Goal: Transaction & Acquisition: Purchase product/service

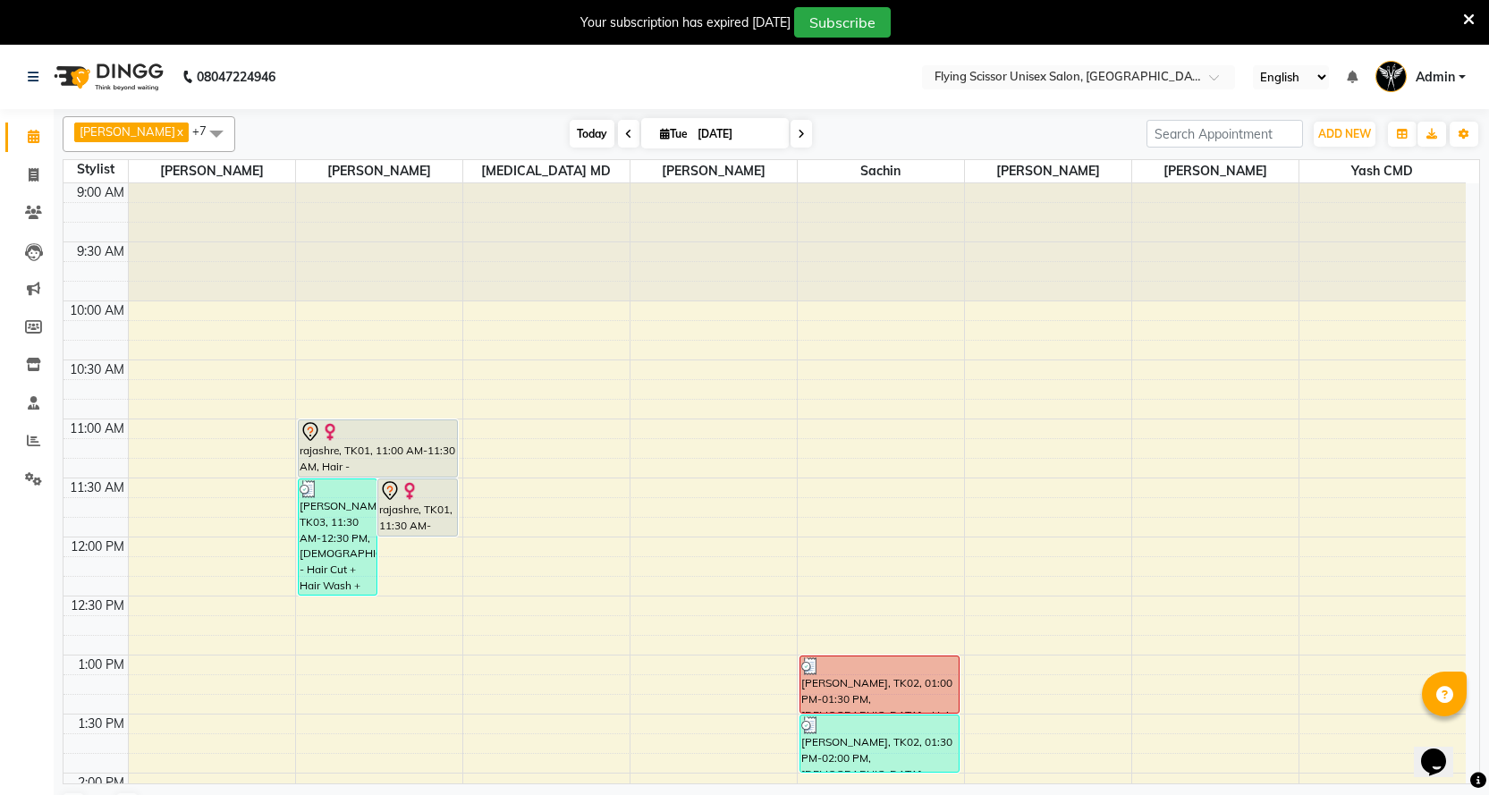
click at [585, 138] on span "Today" at bounding box center [592, 134] width 45 height 28
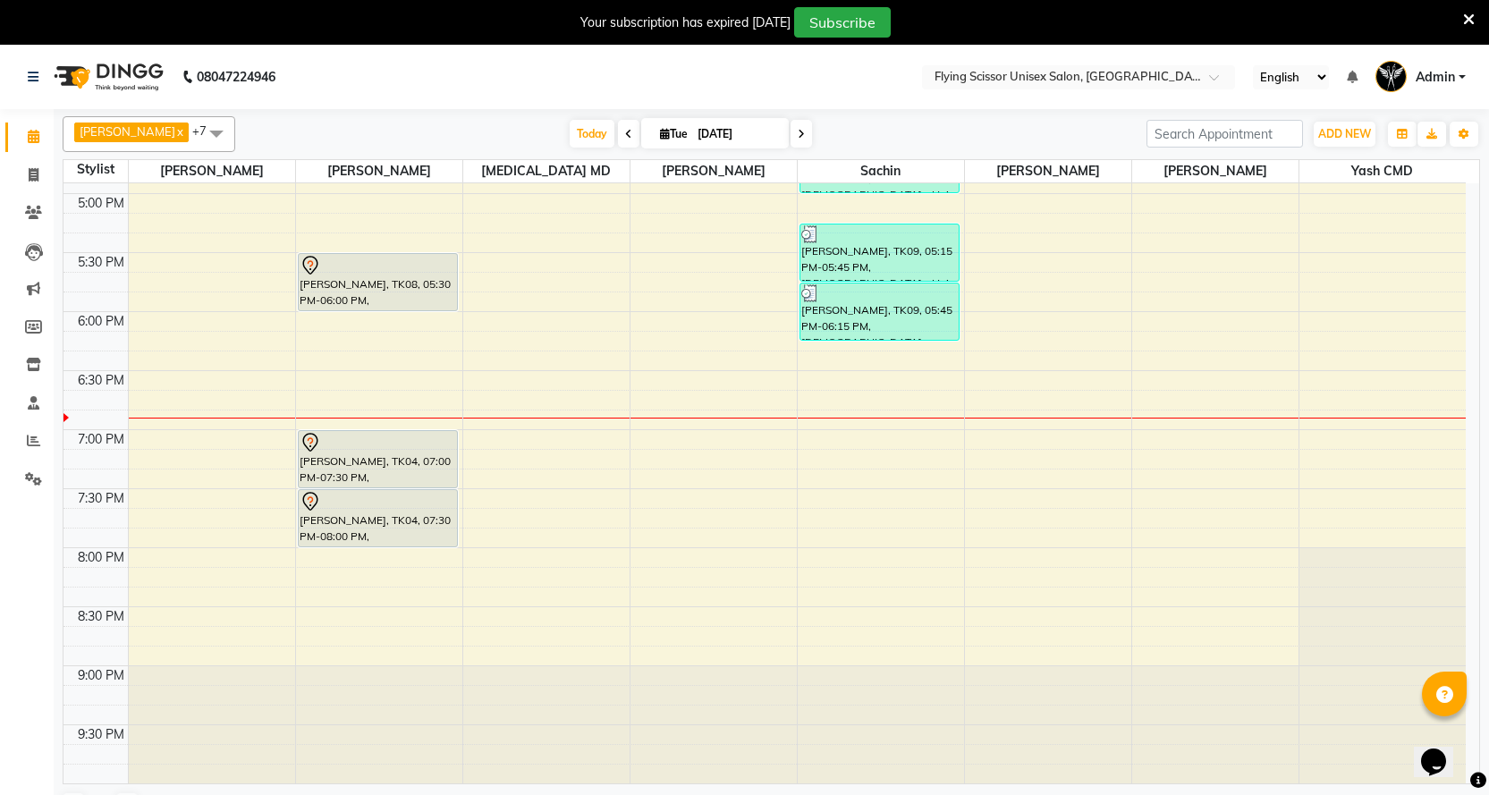
scroll to position [45, 0]
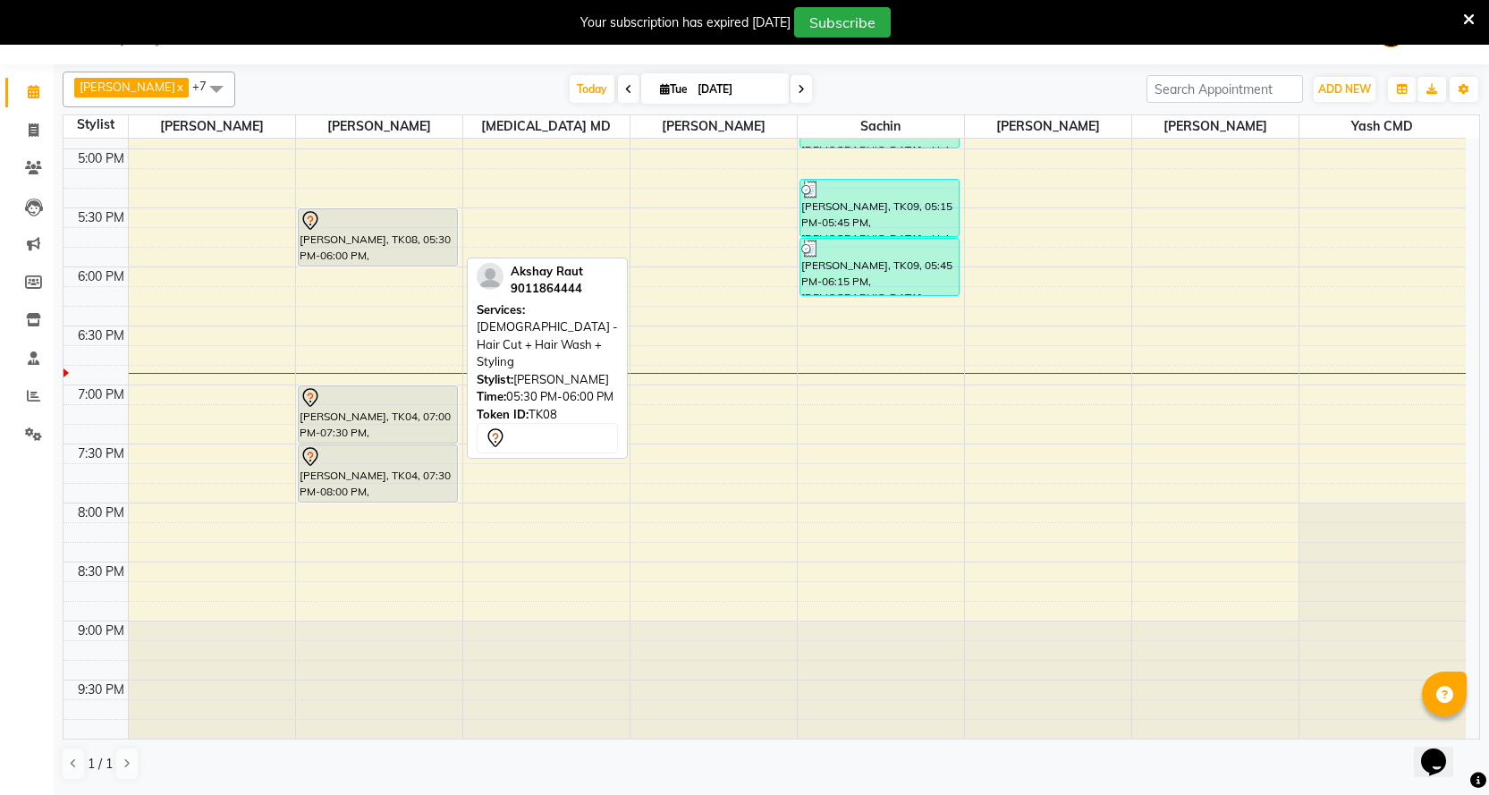
click at [434, 227] on div at bounding box center [378, 220] width 156 height 21
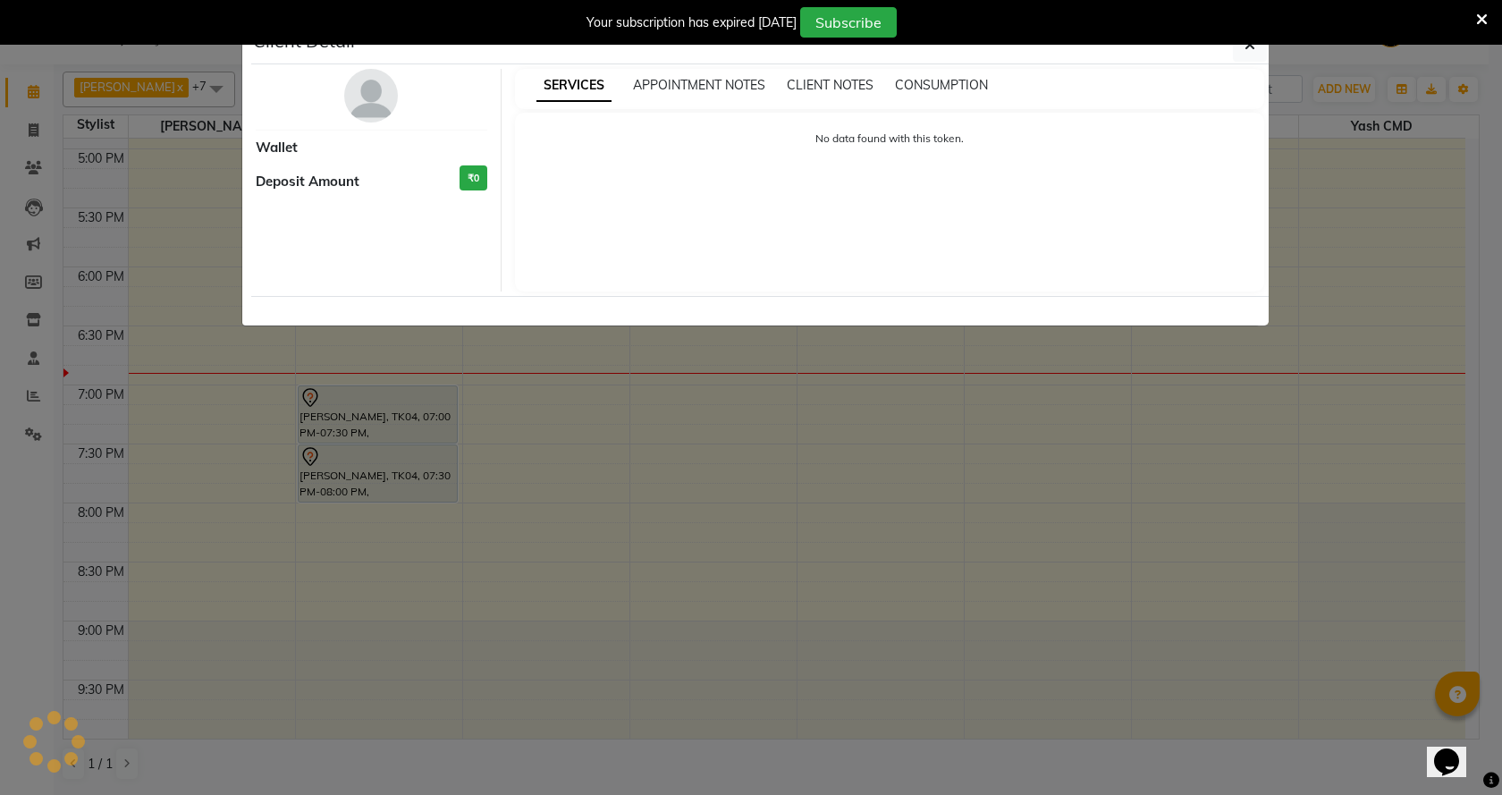
click at [373, 97] on img at bounding box center [371, 96] width 54 height 54
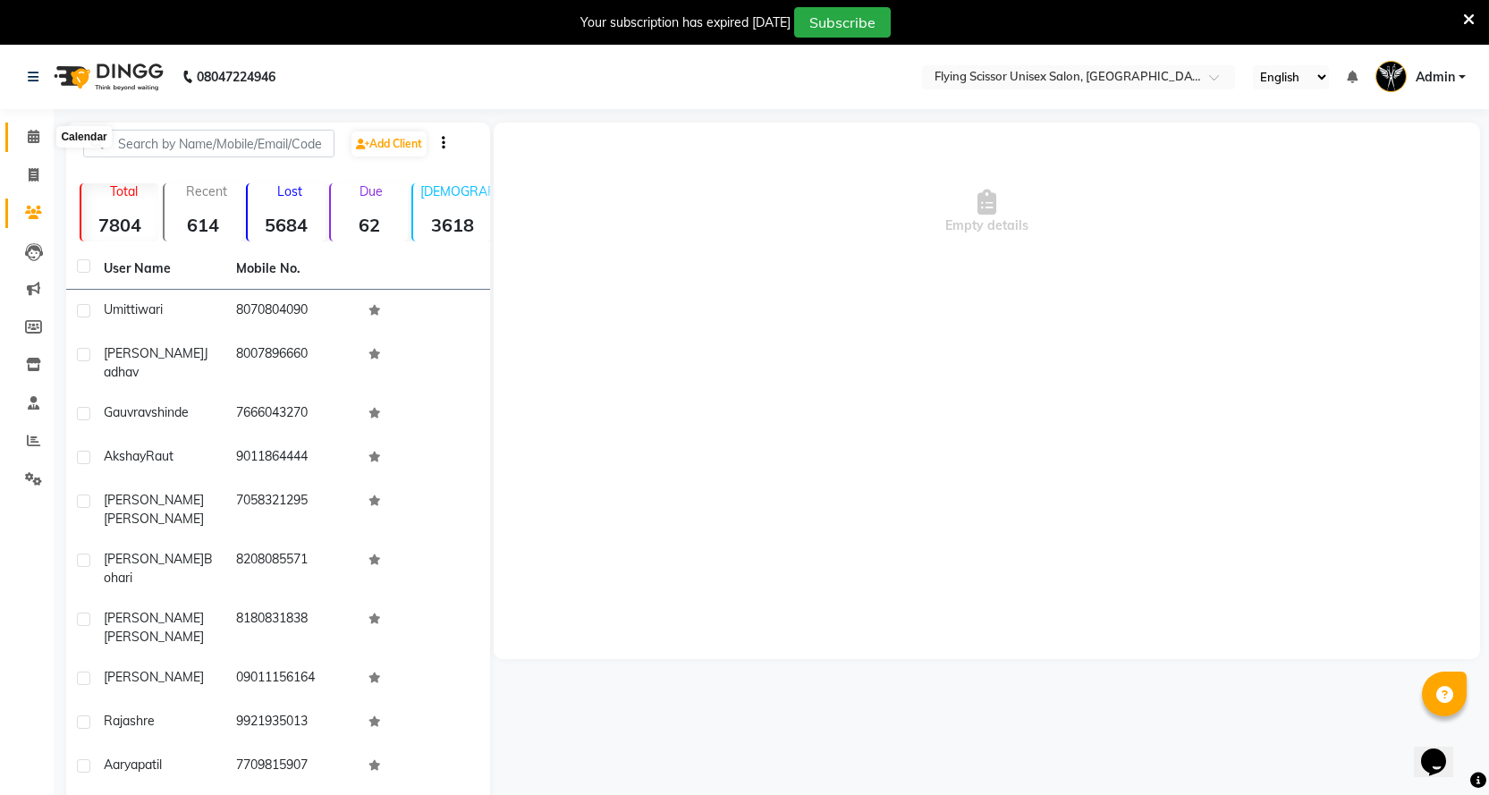
click at [34, 131] on icon at bounding box center [34, 136] width 12 height 13
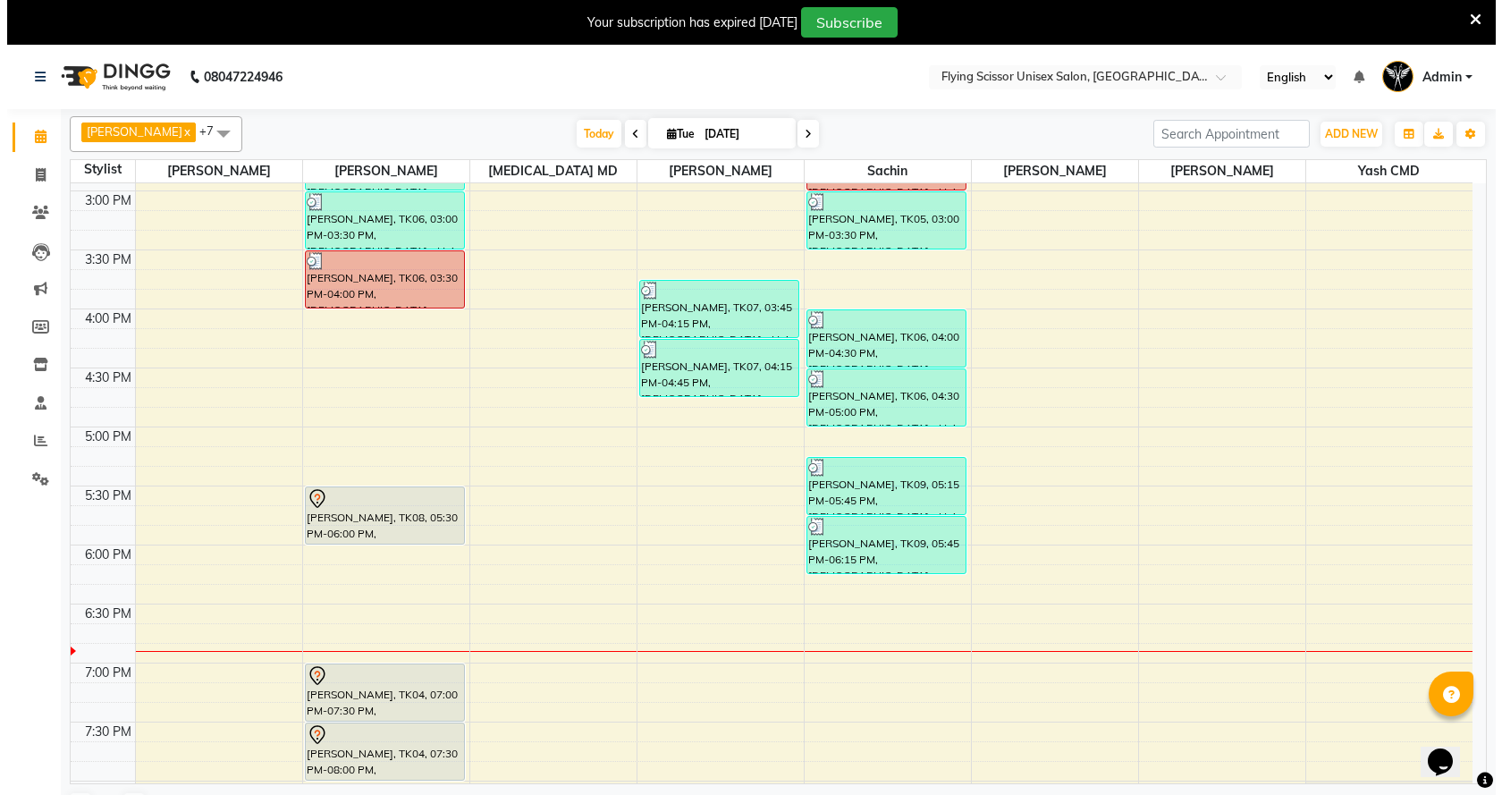
scroll to position [665, 0]
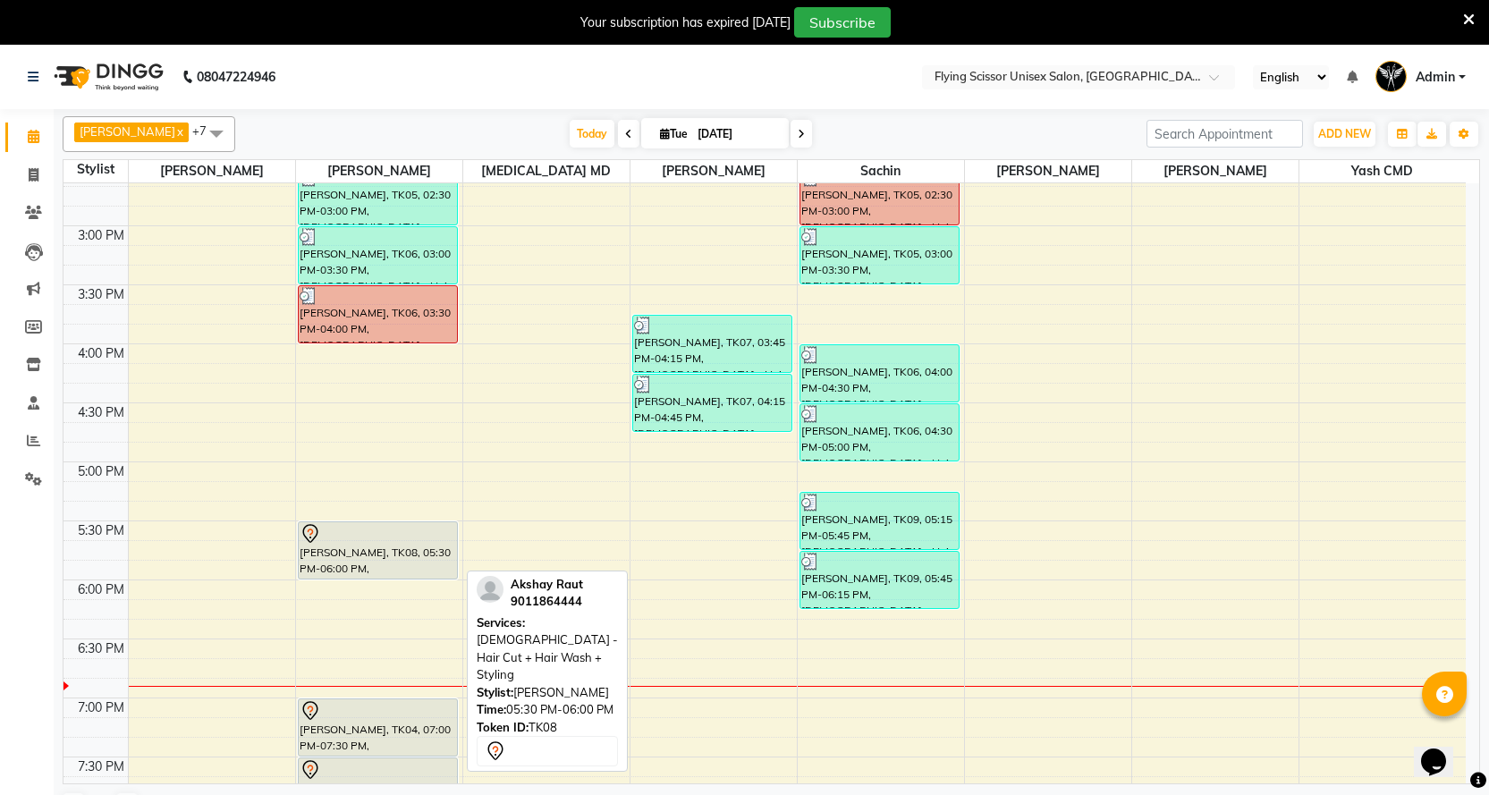
click at [347, 549] on div "[PERSON_NAME], TK03, 11:30 AM-12:30 PM, [DEMOGRAPHIC_DATA] - Hair Cut + Hair Wa…" at bounding box center [379, 285] width 166 height 1534
click at [425, 554] on div "[PERSON_NAME], TK08, 05:30 PM-06:00 PM, [DEMOGRAPHIC_DATA] - Hair Cut + Hair Wa…" at bounding box center [378, 550] width 158 height 56
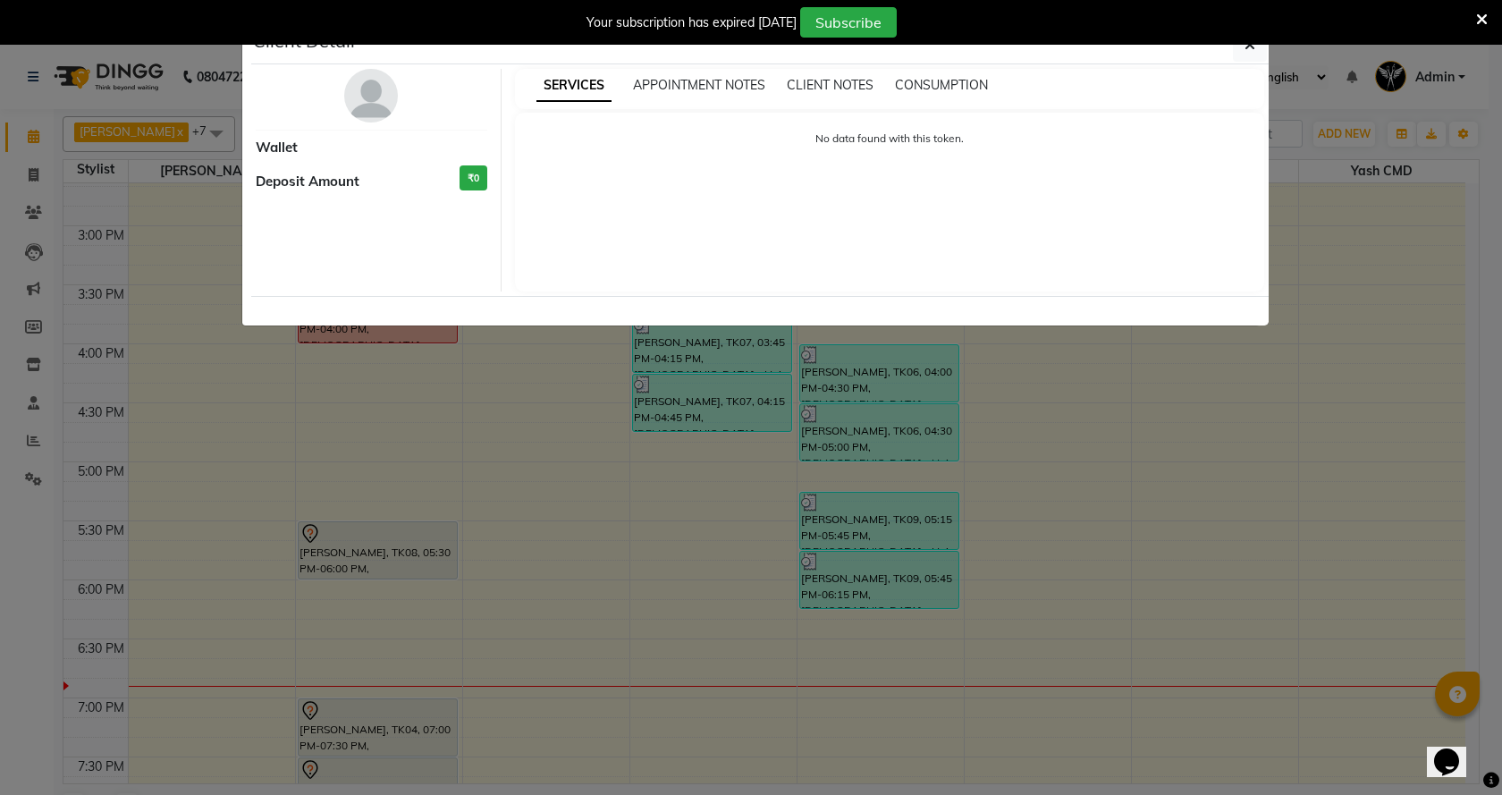
select select "7"
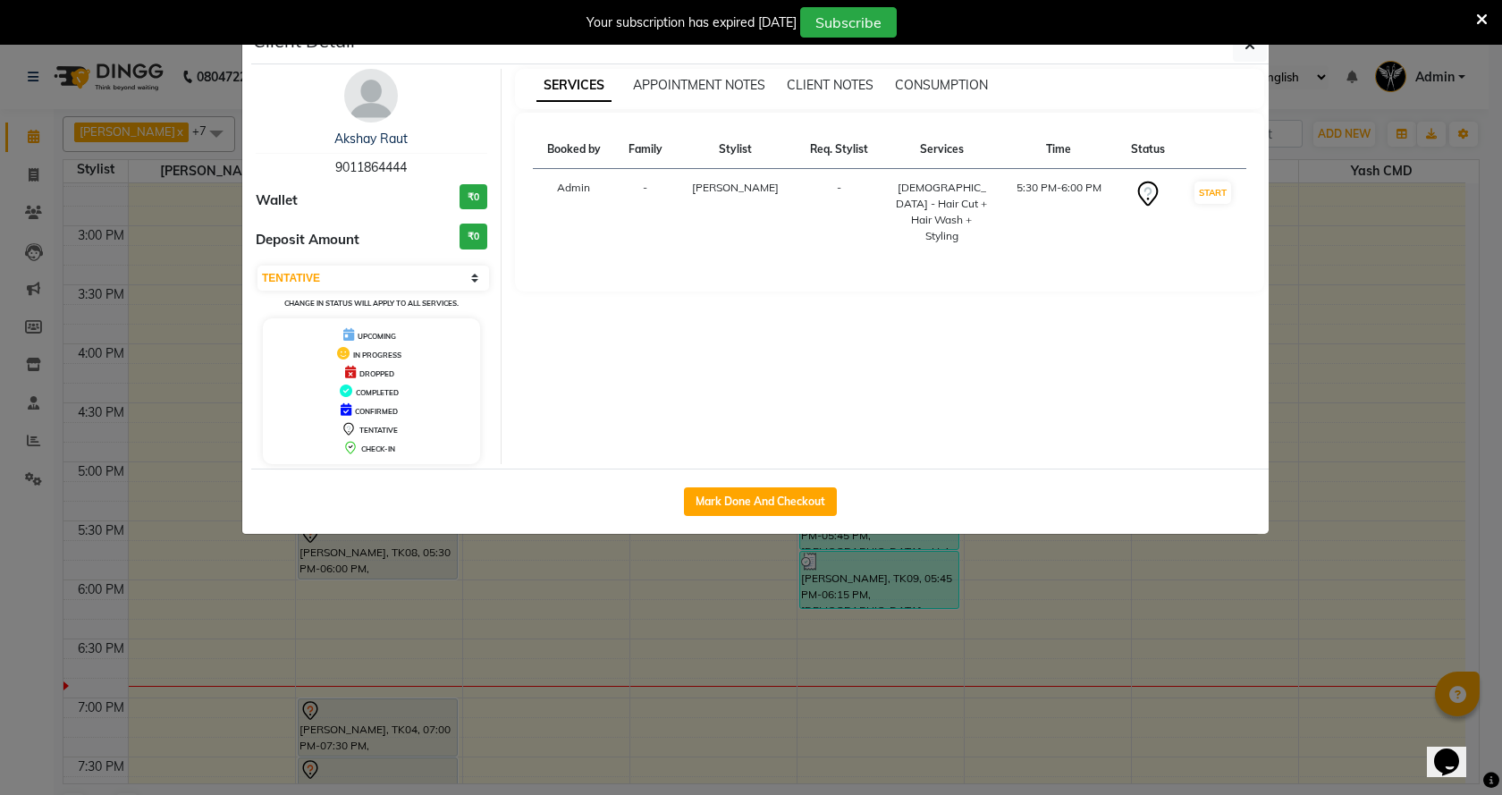
click at [368, 101] on img at bounding box center [371, 96] width 54 height 54
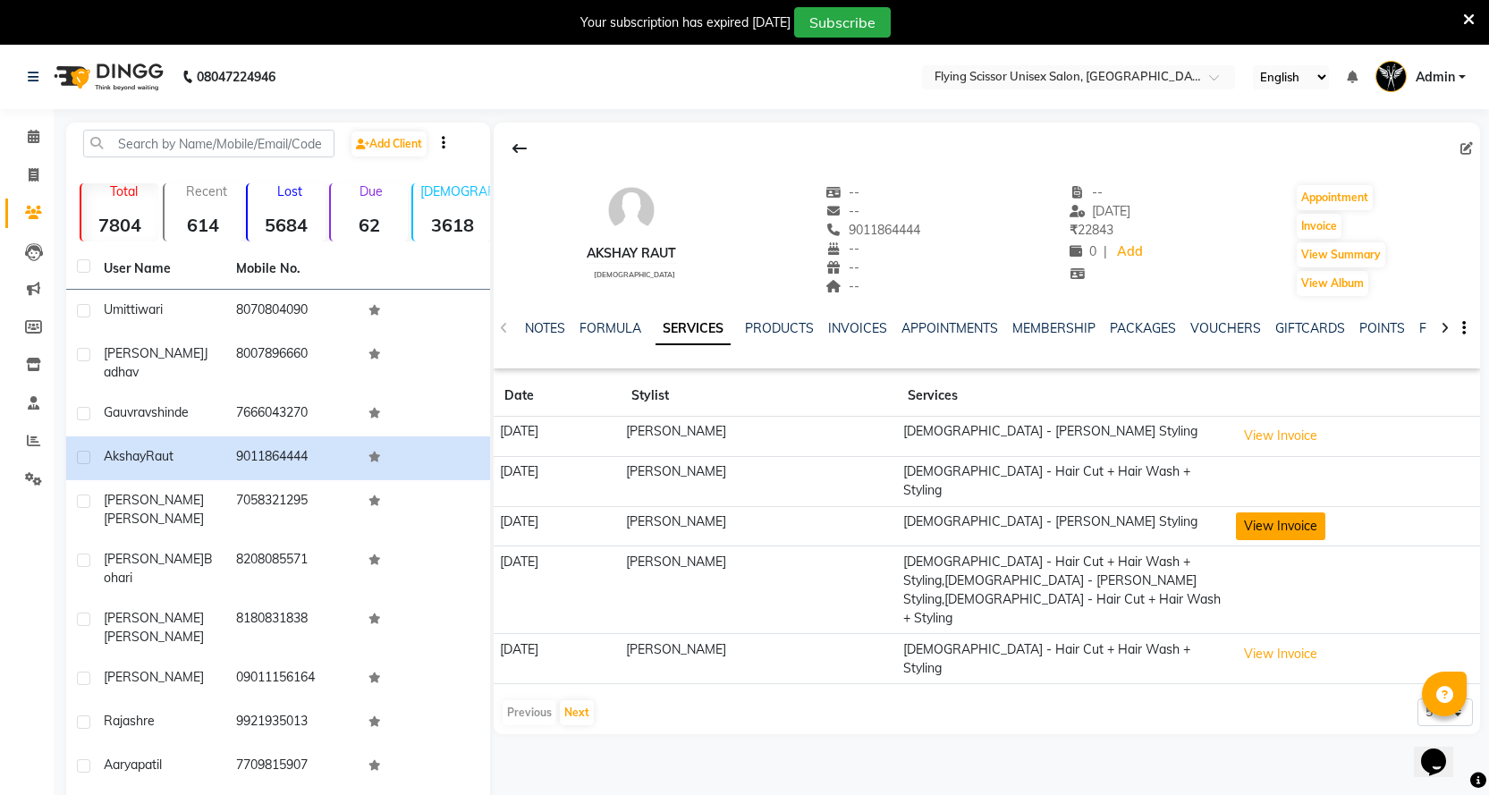
click at [1236, 520] on button "View Invoice" at bounding box center [1280, 526] width 89 height 28
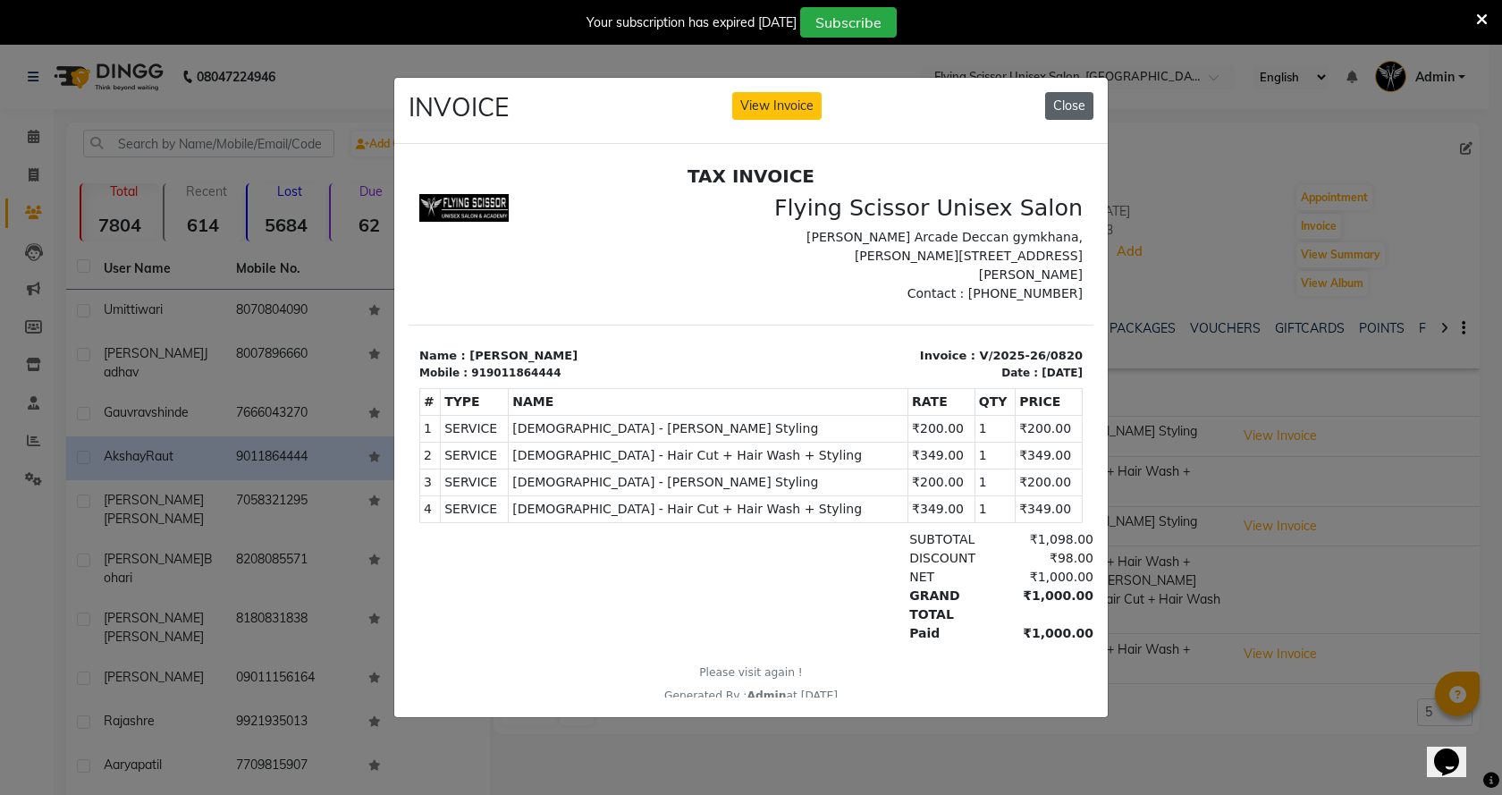
click at [1055, 103] on button "Close" at bounding box center [1069, 106] width 48 height 28
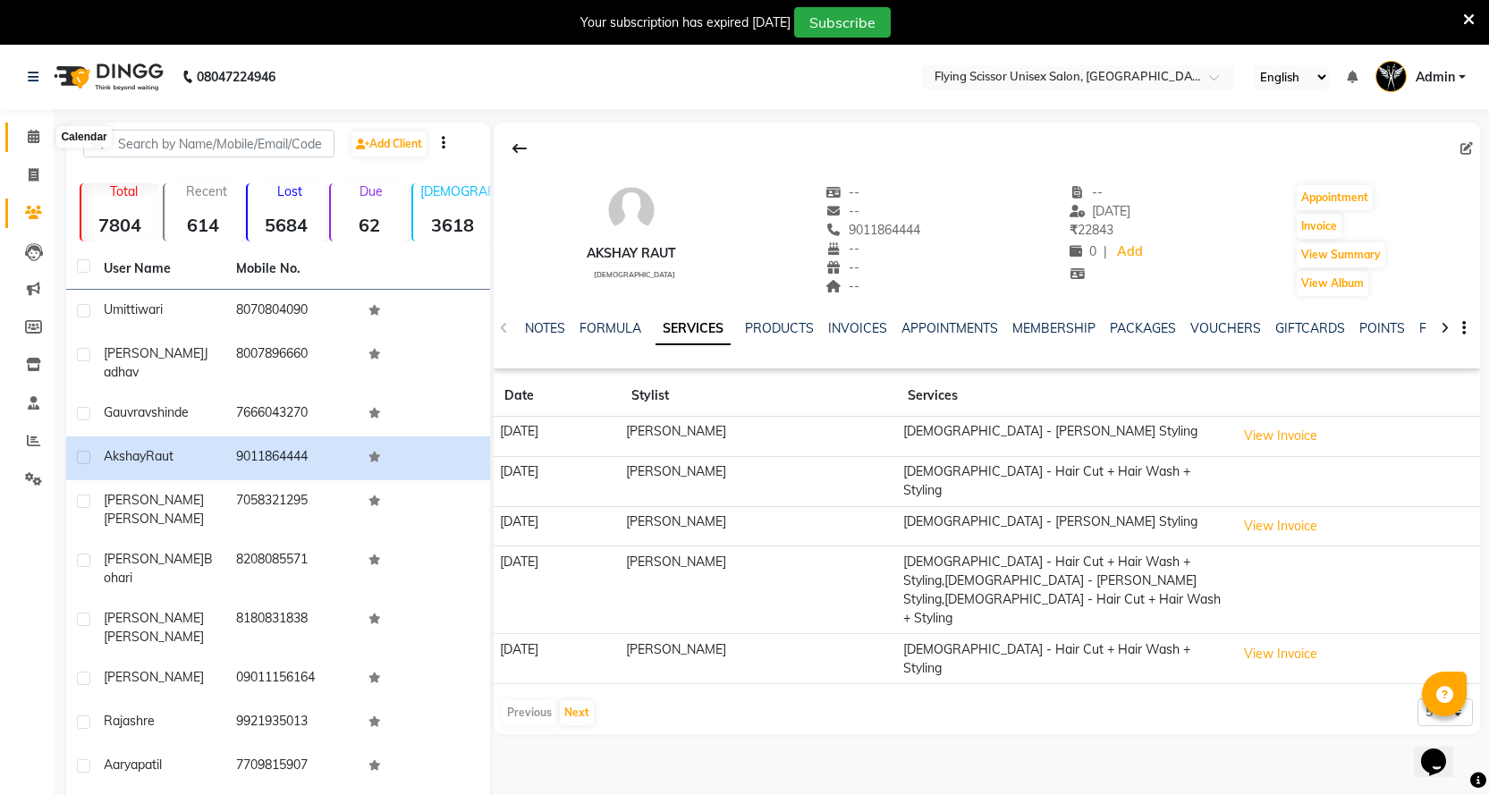
click at [25, 142] on span at bounding box center [33, 137] width 31 height 21
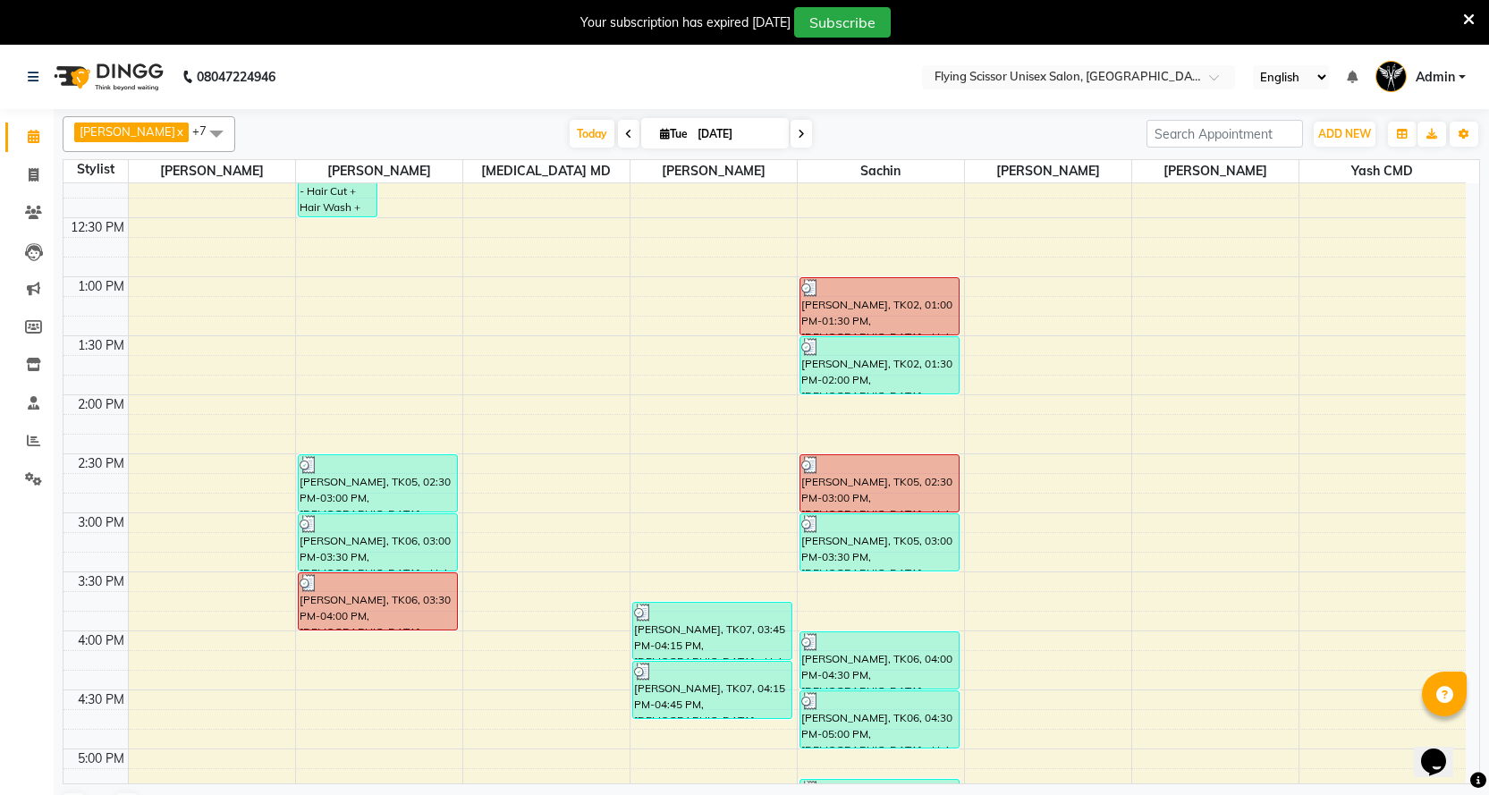
scroll to position [537, 0]
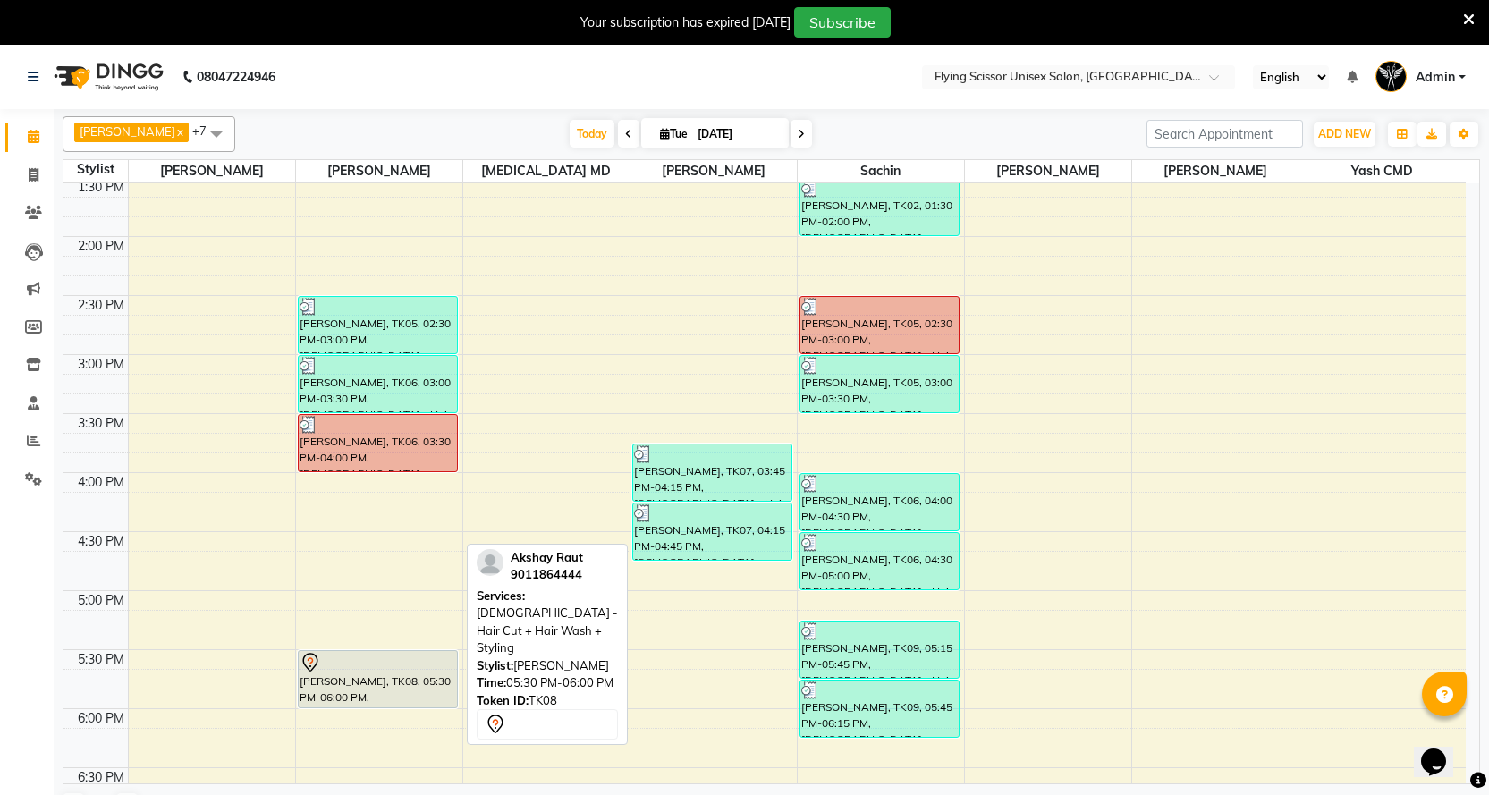
click at [338, 667] on div at bounding box center [378, 662] width 156 height 21
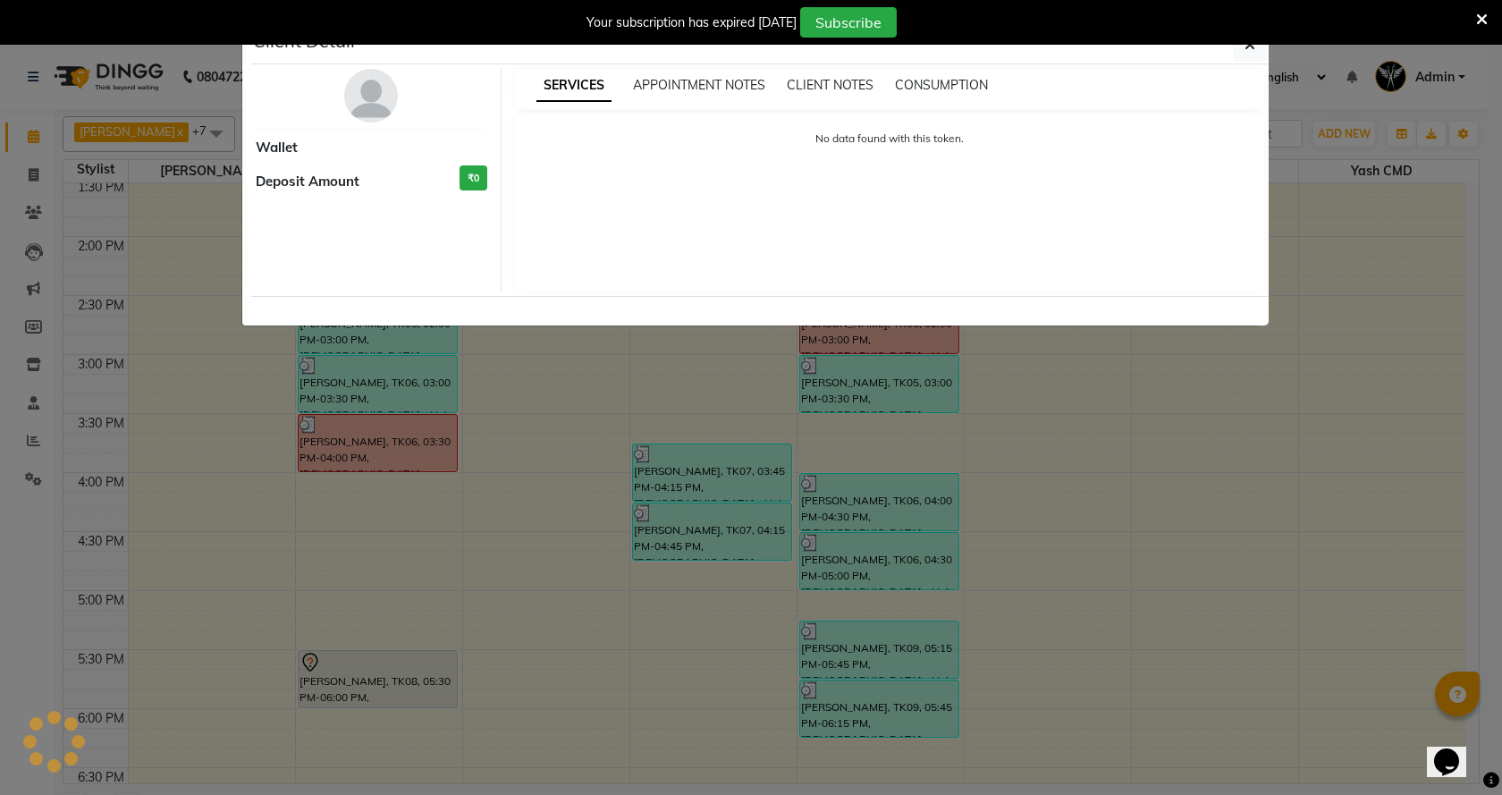
select select "7"
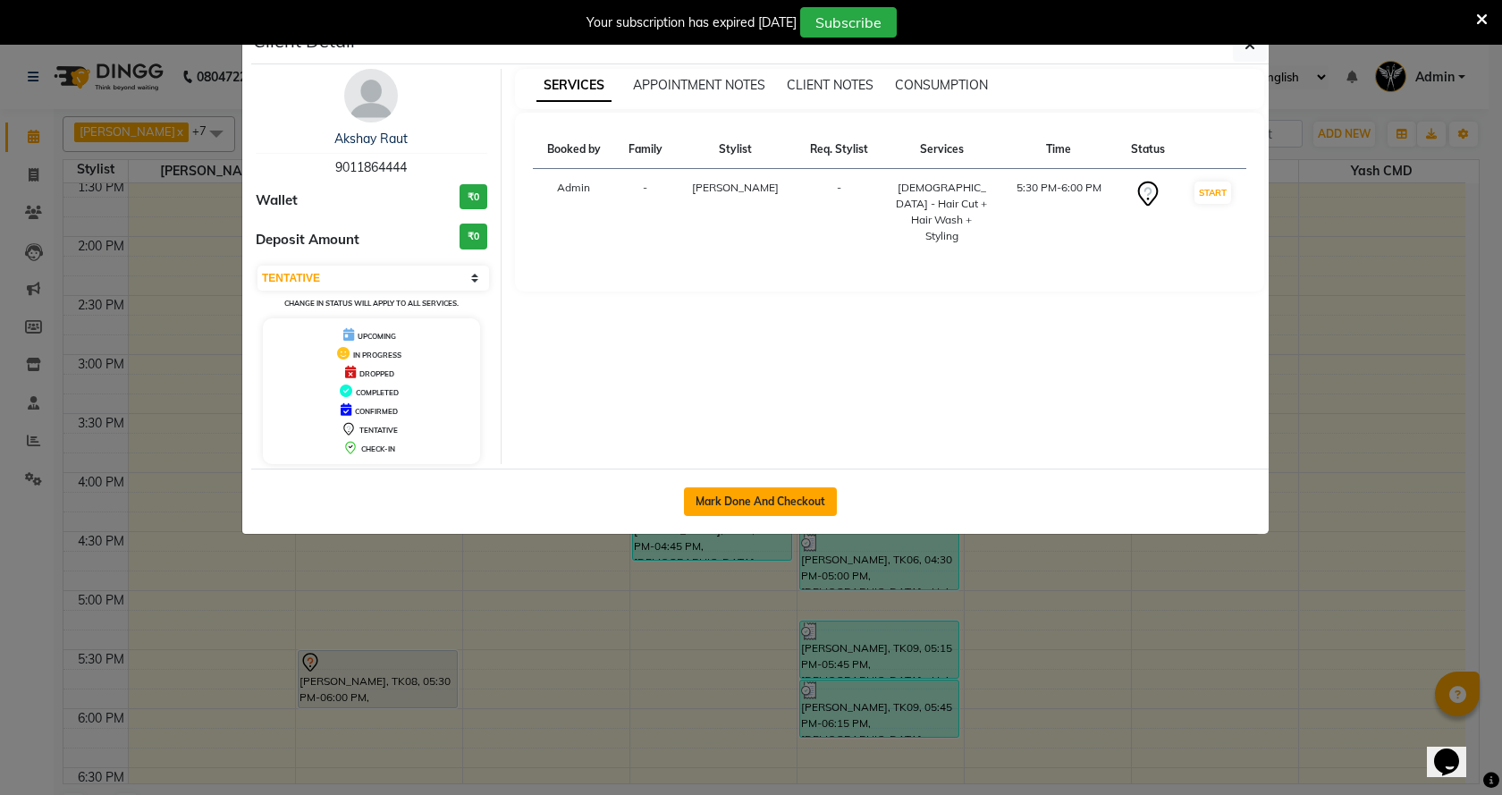
click at [731, 494] on button "Mark Done And Checkout" at bounding box center [760, 501] width 153 height 29
select select "service"
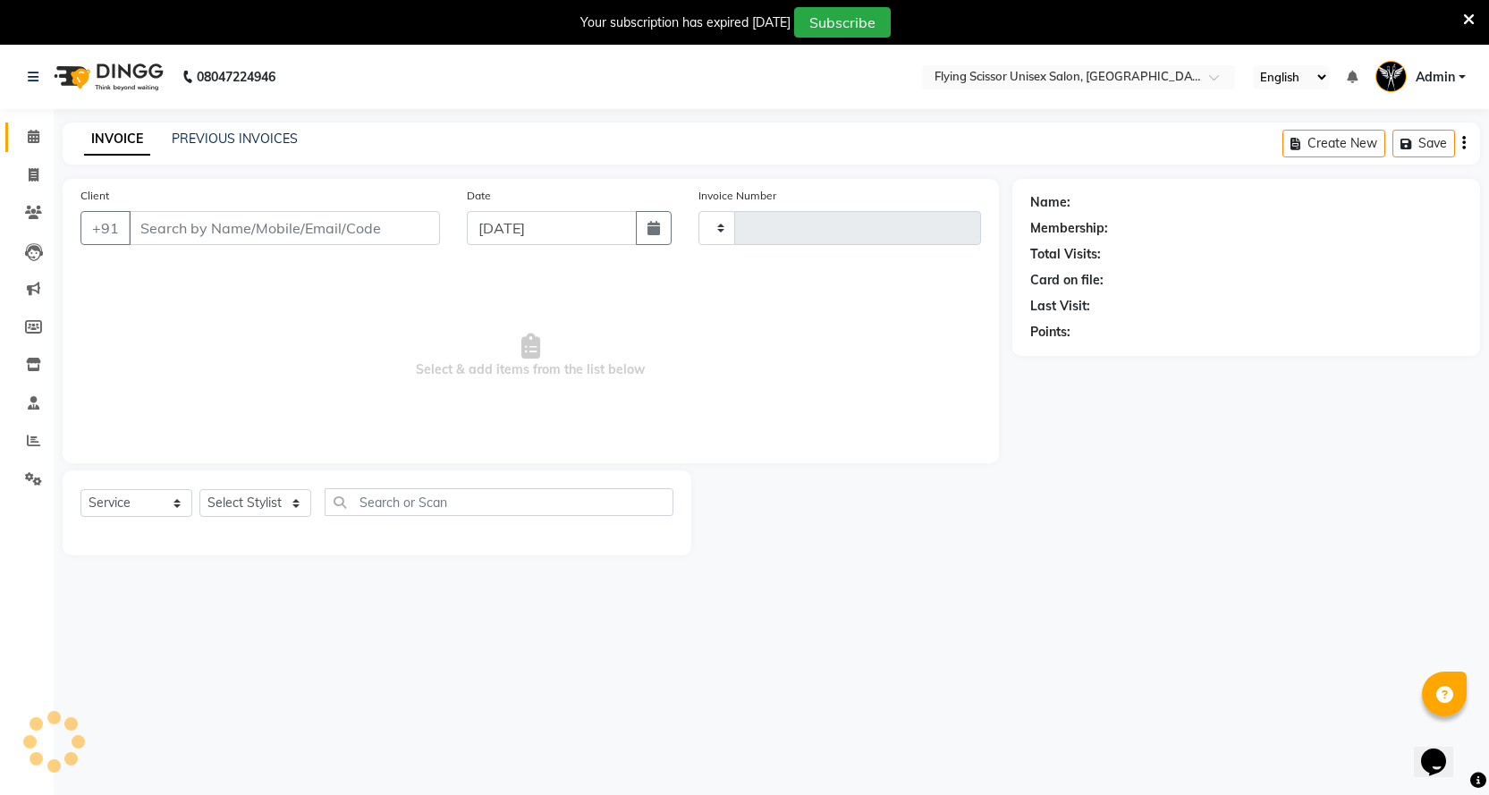
type input "1524"
select select "46"
select select "membership"
type input "9011864444"
select select "18390"
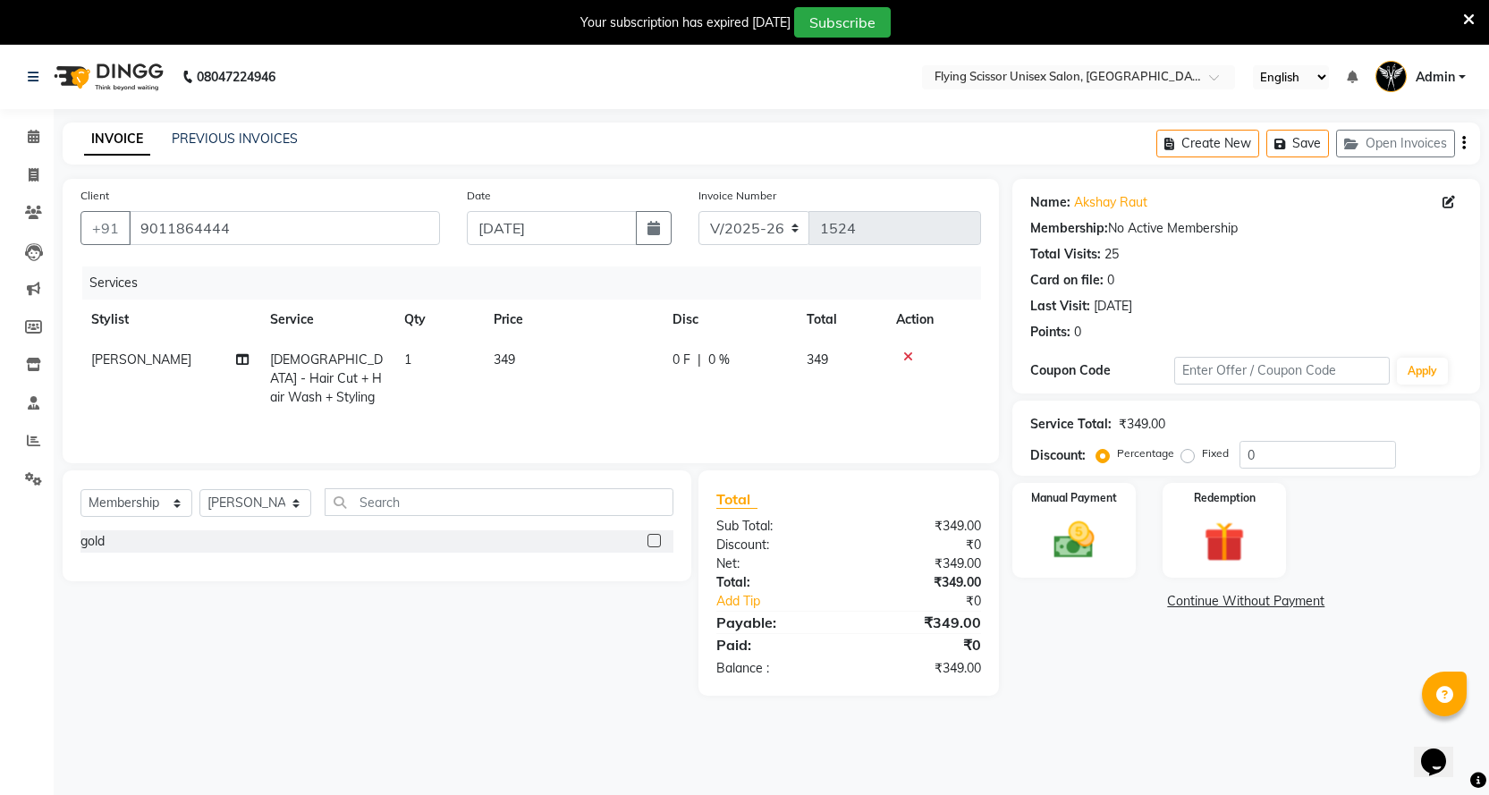
drag, startPoint x: 540, startPoint y: 343, endPoint x: 538, endPoint y: 364, distance: 20.6
click at [538, 364] on td "349" at bounding box center [572, 379] width 179 height 78
select select "18390"
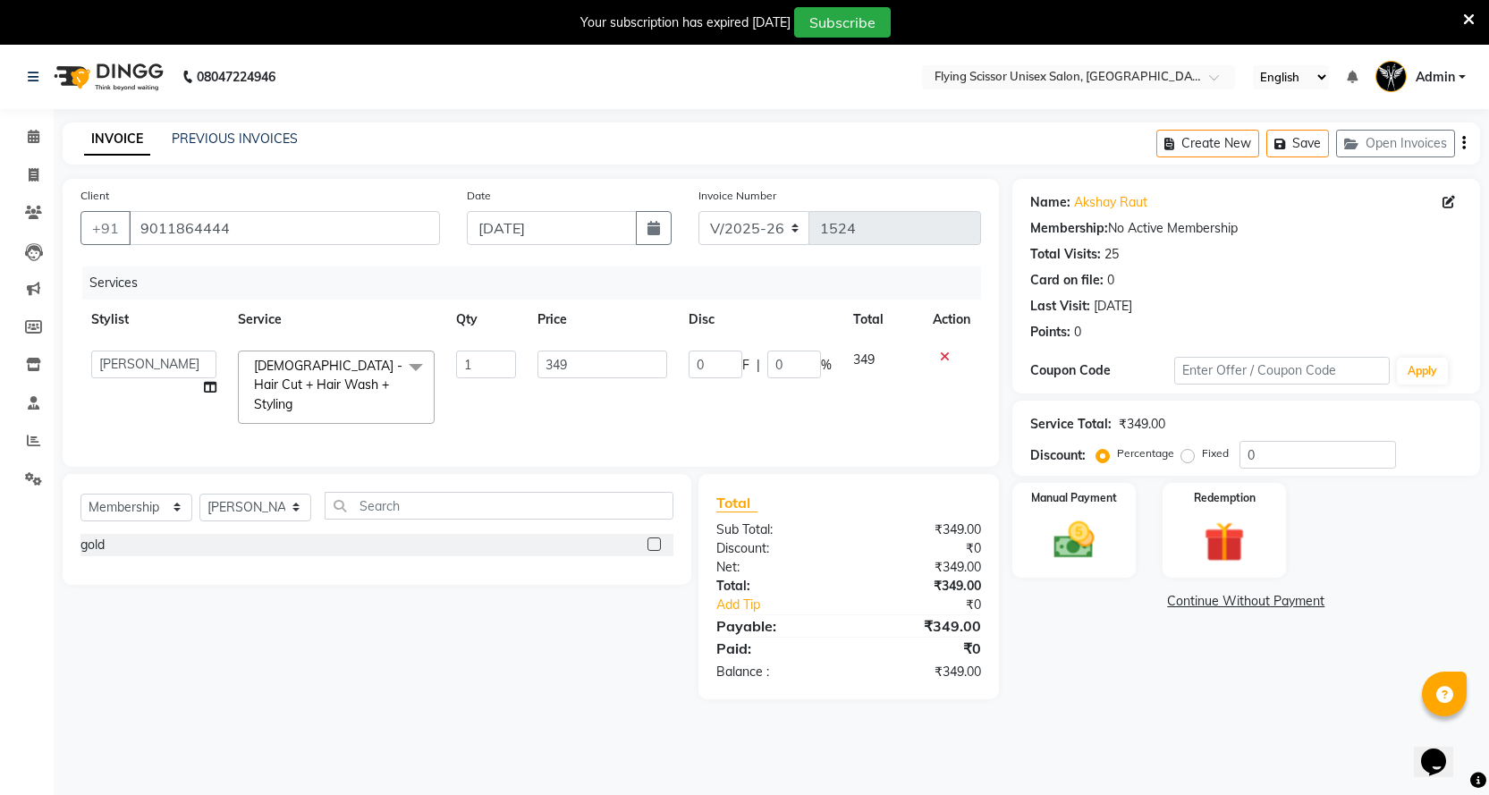
click at [122, 487] on div "Select Service Product Membership Package Voucher Prepaid Gift Card Select Styl…" at bounding box center [377, 529] width 629 height 111
click at [123, 497] on select "Select Service Product Membership Package Voucher Prepaid Gift Card" at bounding box center [136, 508] width 112 height 28
select select "service"
click at [80, 494] on select "Select Service Product Membership Package Voucher Prepaid Gift Card" at bounding box center [136, 508] width 112 height 28
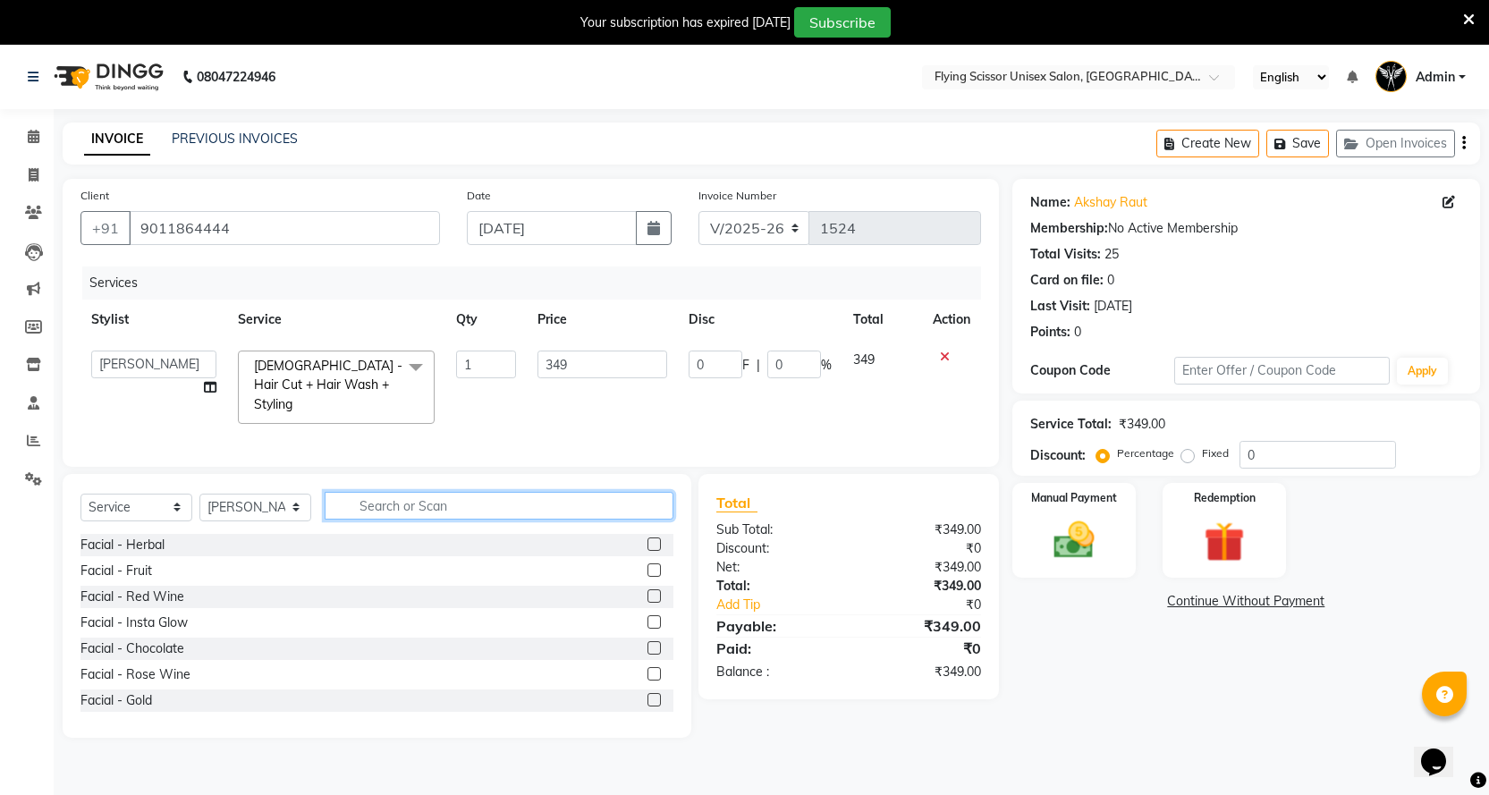
click at [474, 503] on input "text" at bounding box center [499, 506] width 349 height 28
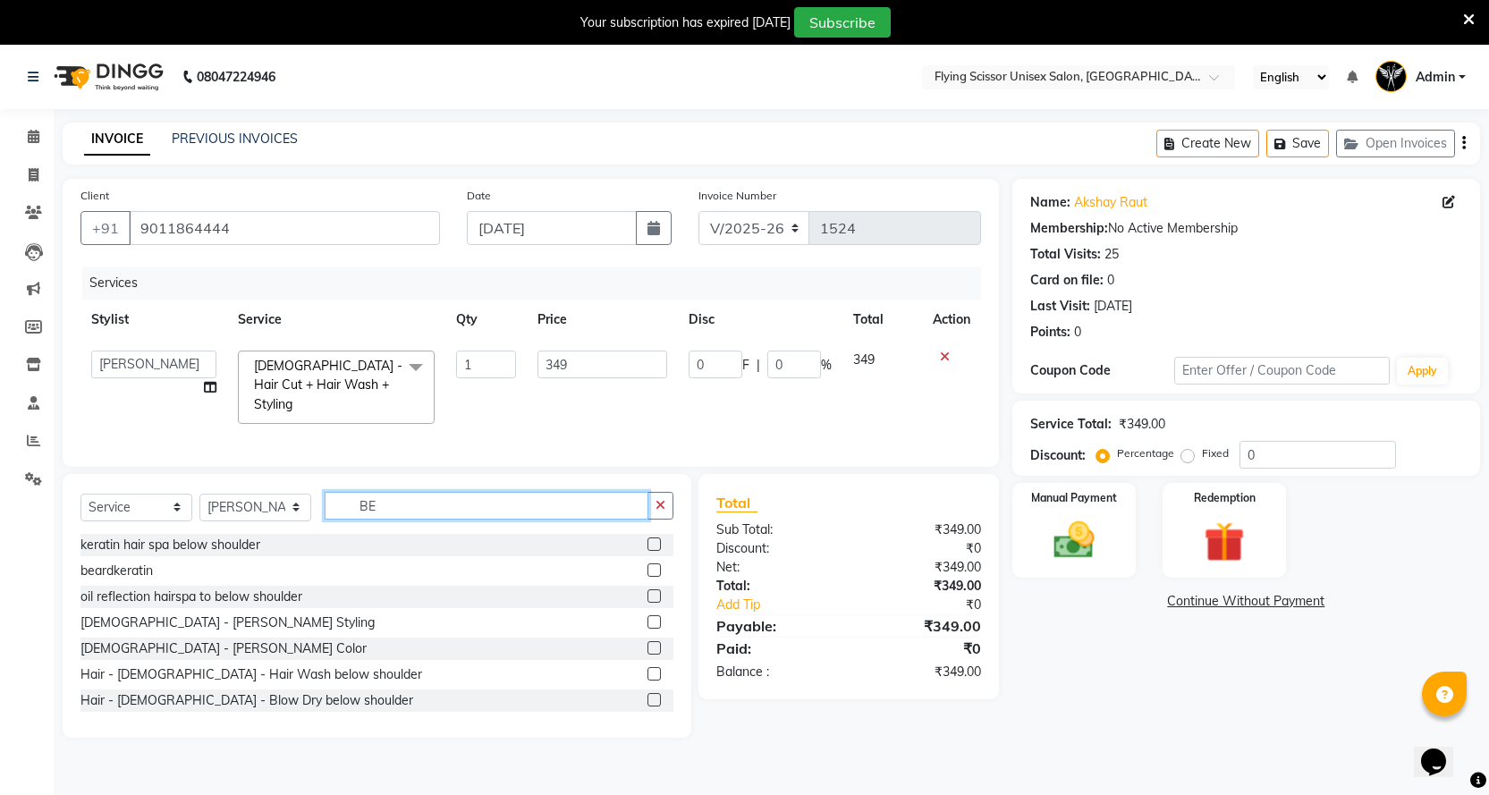
type input "BE"
click at [647, 617] on label at bounding box center [653, 621] width 13 height 13
click at [647, 617] on input "checkbox" at bounding box center [653, 623] width 12 height 12
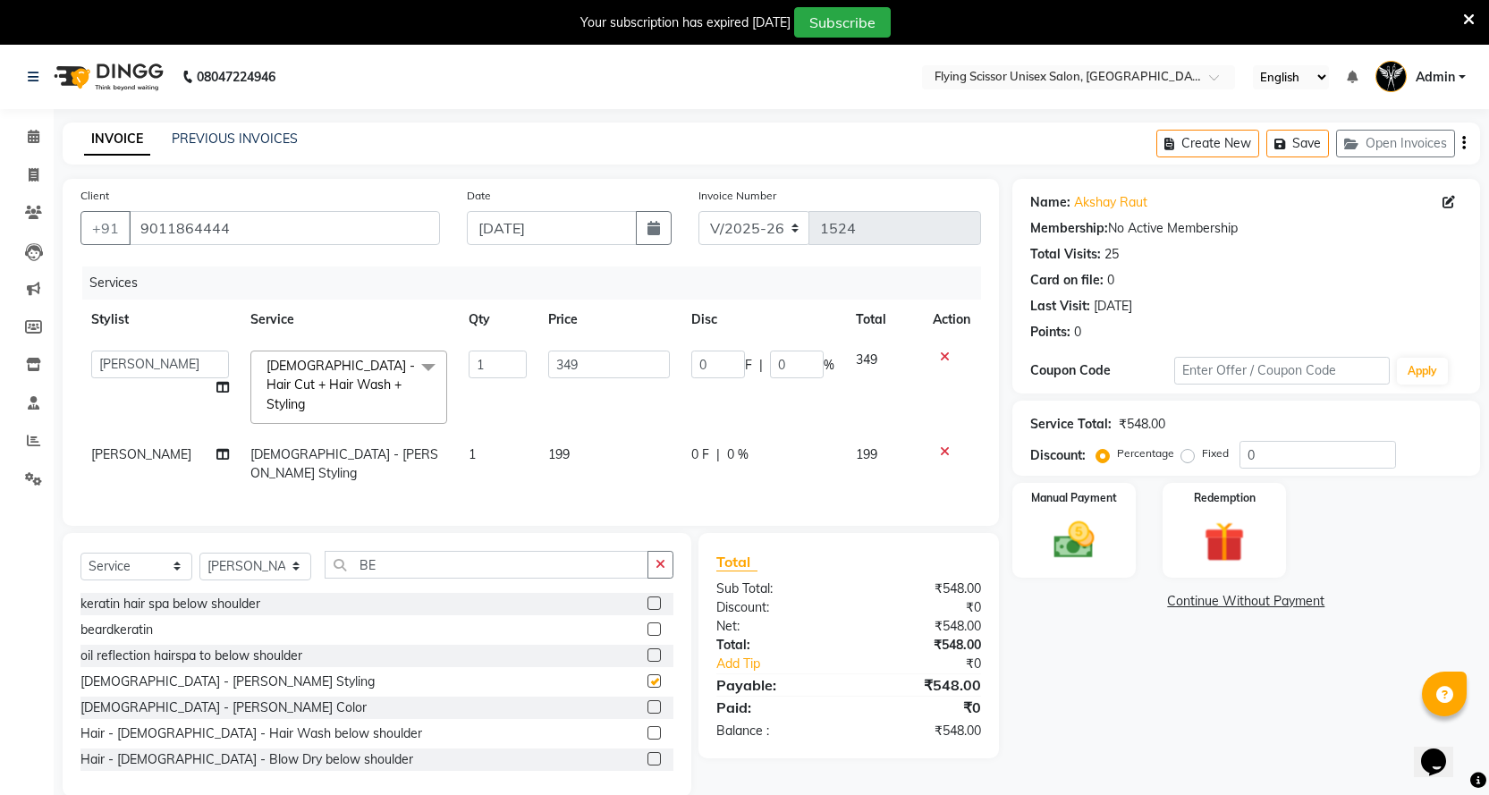
checkbox input "false"
drag, startPoint x: 638, startPoint y: 406, endPoint x: 622, endPoint y: 434, distance: 32.1
click at [626, 421] on tbody "Abhi B Ashish J [PERSON_NAME] [PERSON_NAME] MD [PERSON_NAME] L sachin [PERSON_N…" at bounding box center [530, 417] width 901 height 154
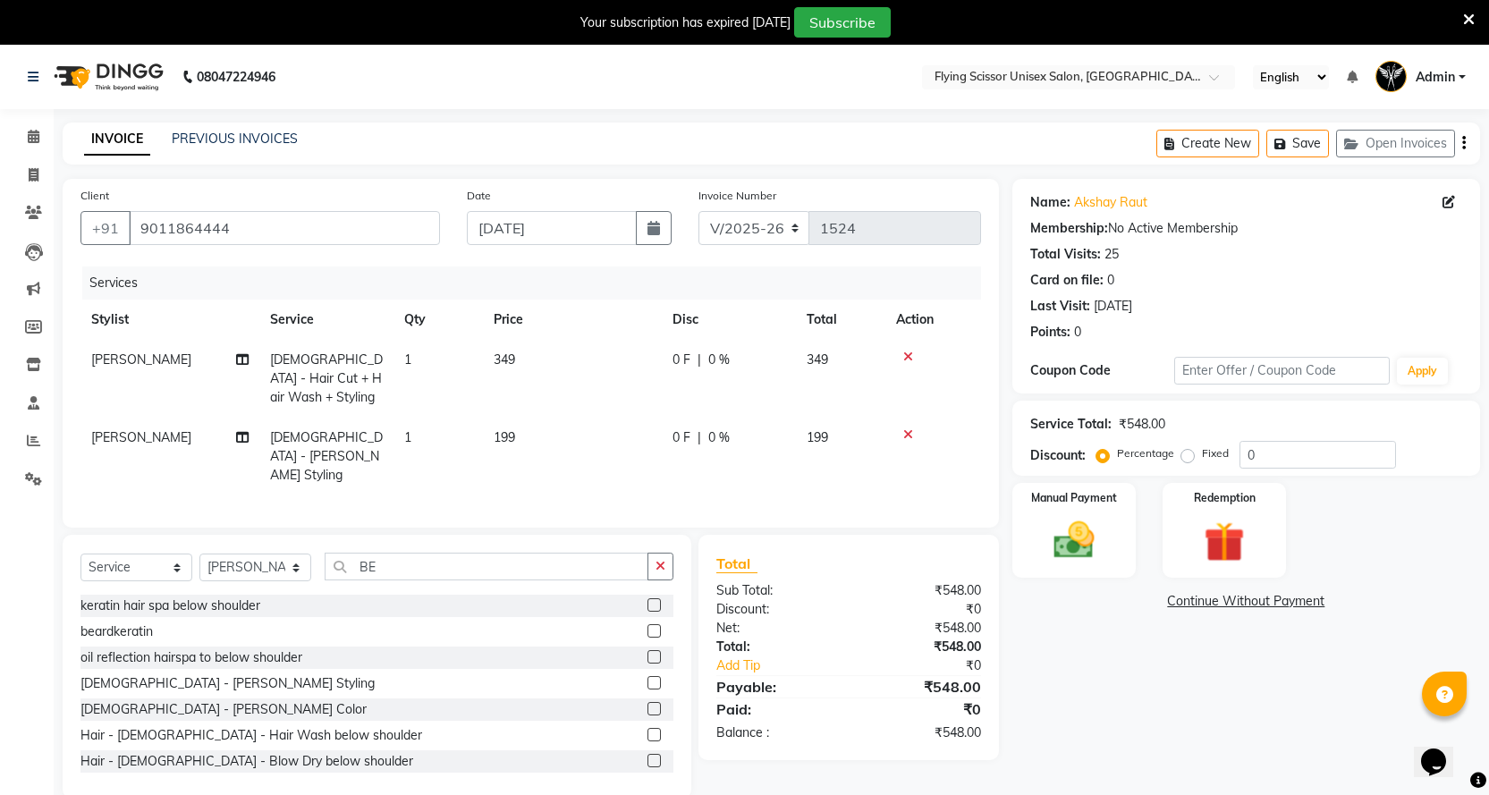
click at [622, 443] on td "199" at bounding box center [572, 457] width 179 height 78
select select "18390"
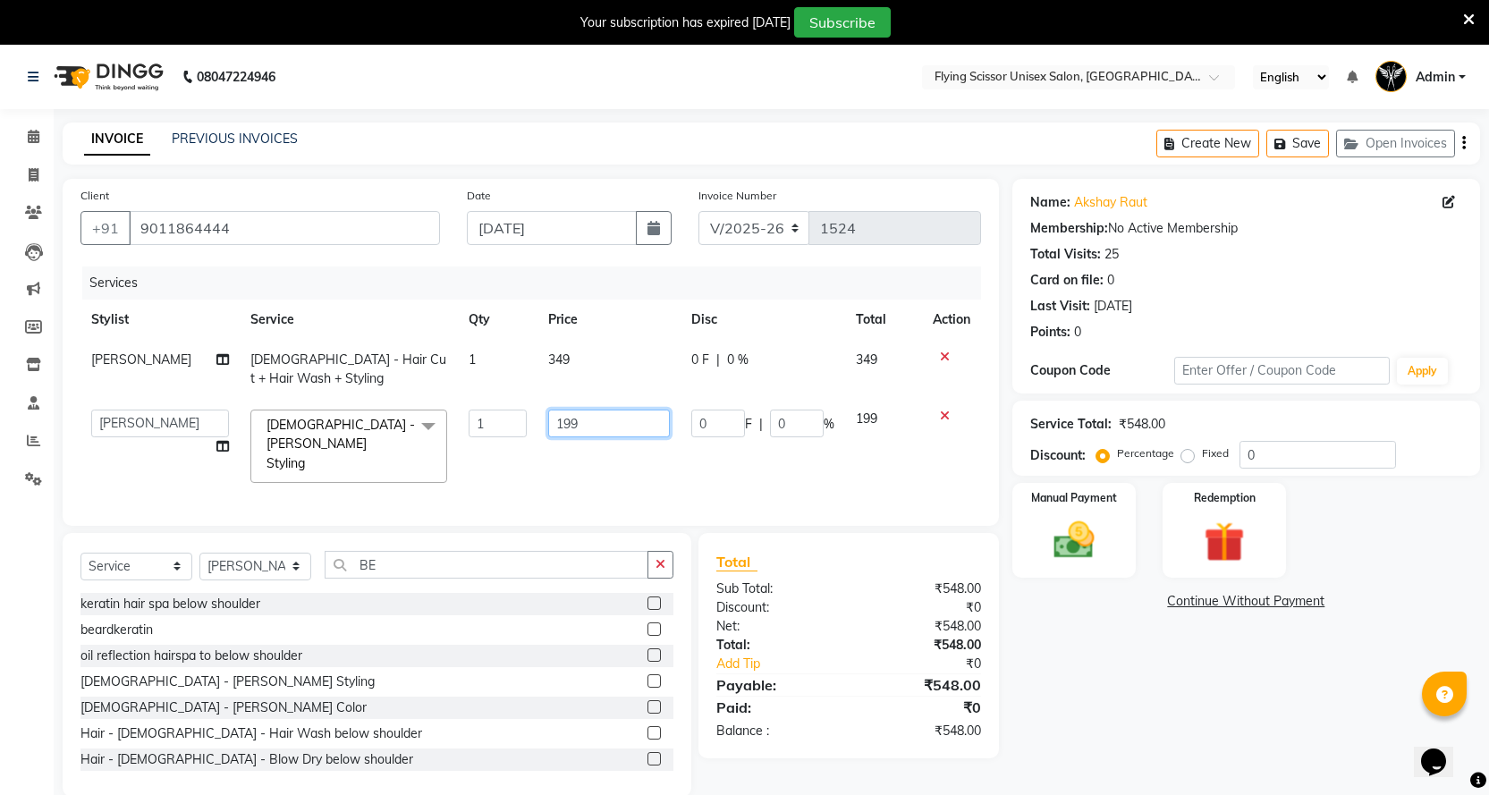
click at [623, 426] on input "199" at bounding box center [609, 424] width 122 height 28
type input "1"
type input "200"
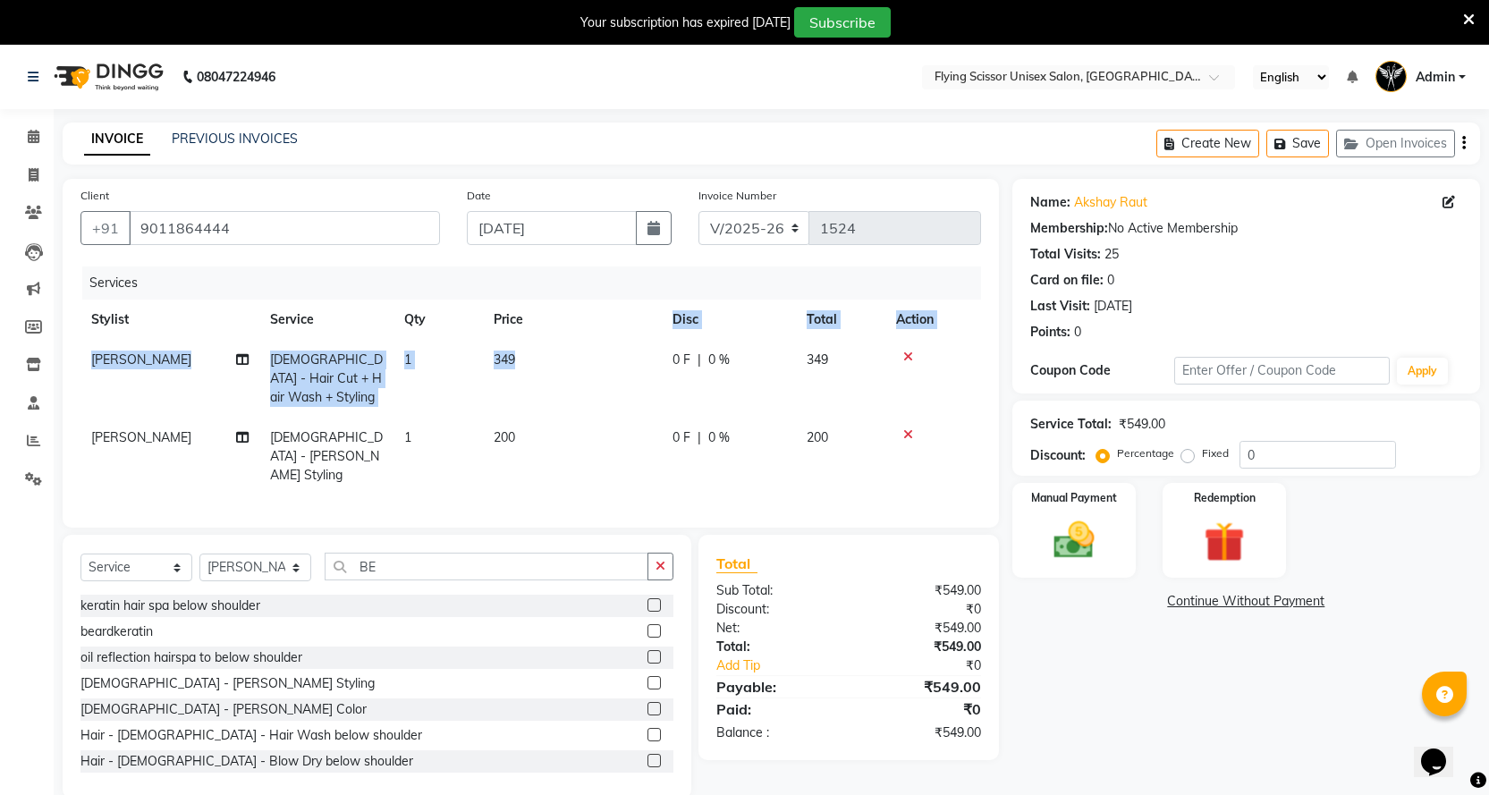
drag, startPoint x: 622, startPoint y: 332, endPoint x: 614, endPoint y: 344, distance: 14.4
click at [614, 344] on table "Stylist Service Qty Price Disc Total Action [PERSON_NAME] [DEMOGRAPHIC_DATA] - …" at bounding box center [530, 398] width 901 height 196
click at [614, 350] on td "349" at bounding box center [572, 379] width 179 height 78
select select "18390"
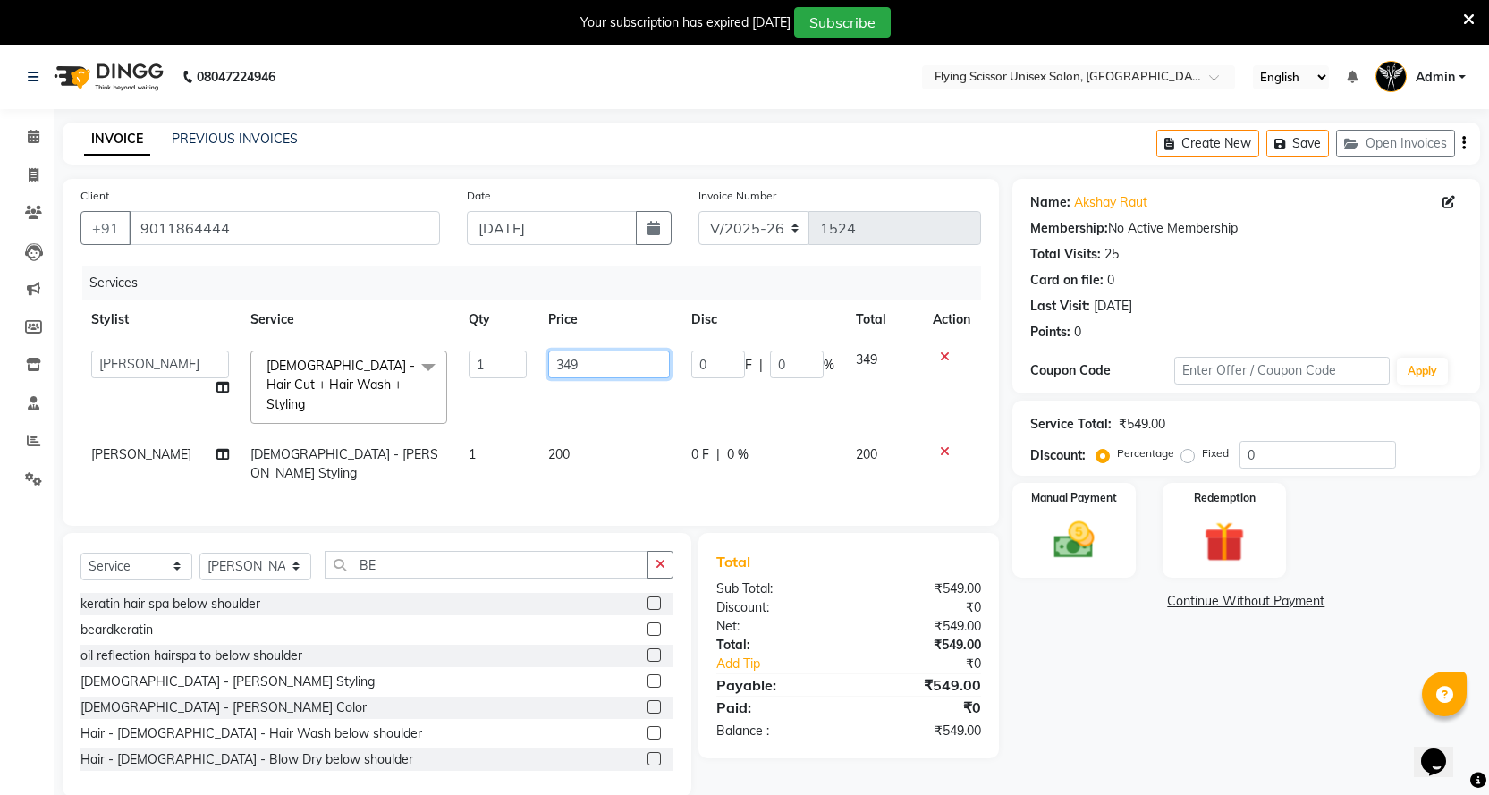
click at [614, 352] on td "349" at bounding box center [608, 387] width 143 height 95
click at [614, 352] on input "349" at bounding box center [609, 365] width 122 height 28
type input "3"
type input "350"
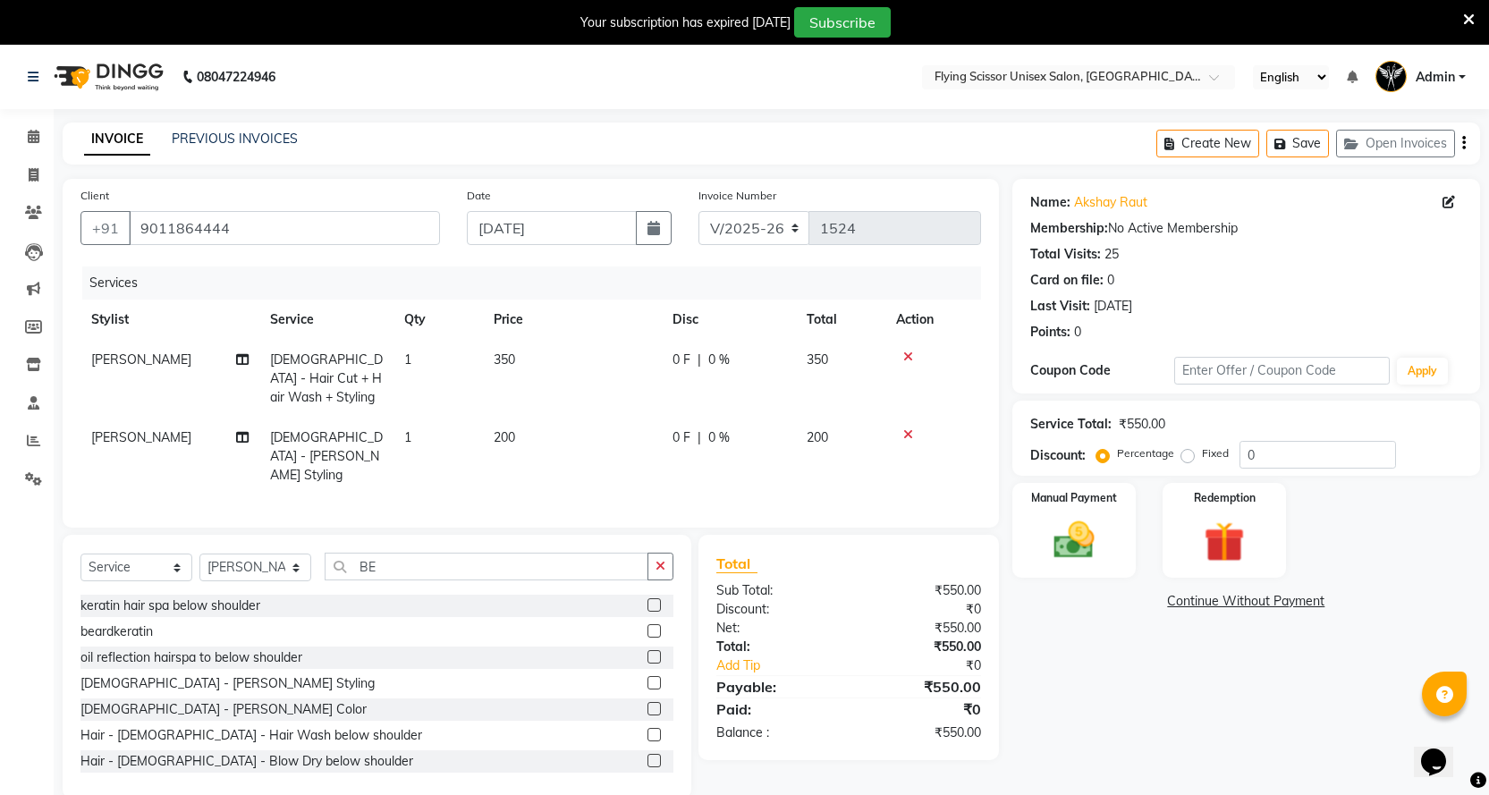
click at [724, 352] on span "0 %" at bounding box center [718, 360] width 21 height 19
select select "18390"
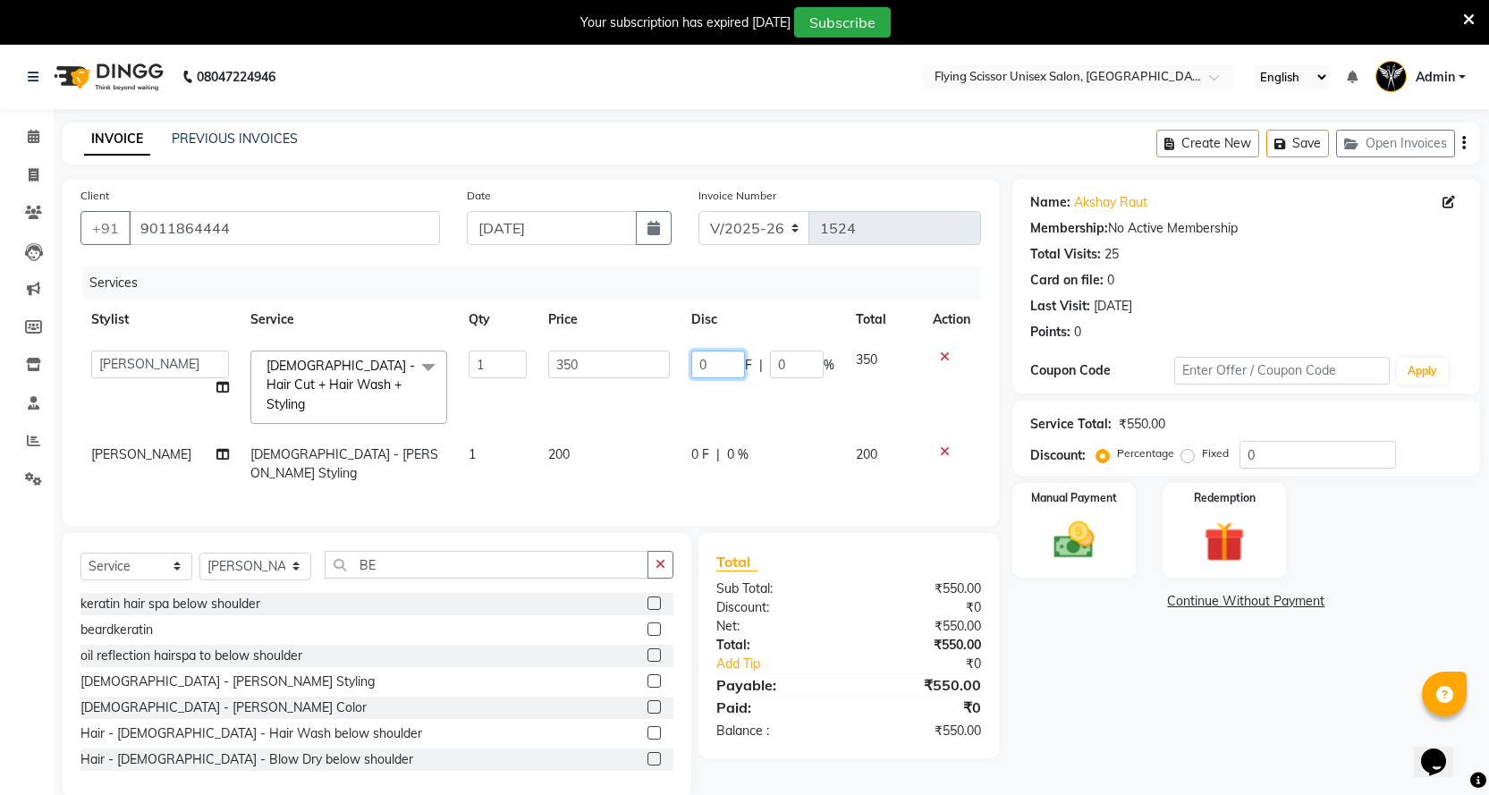
click at [723, 359] on input "0" at bounding box center [718, 365] width 54 height 28
type input "050"
click at [712, 395] on td "050 F | 0 %" at bounding box center [763, 387] width 165 height 95
select select "18390"
click at [1089, 562] on img at bounding box center [1073, 540] width 69 height 48
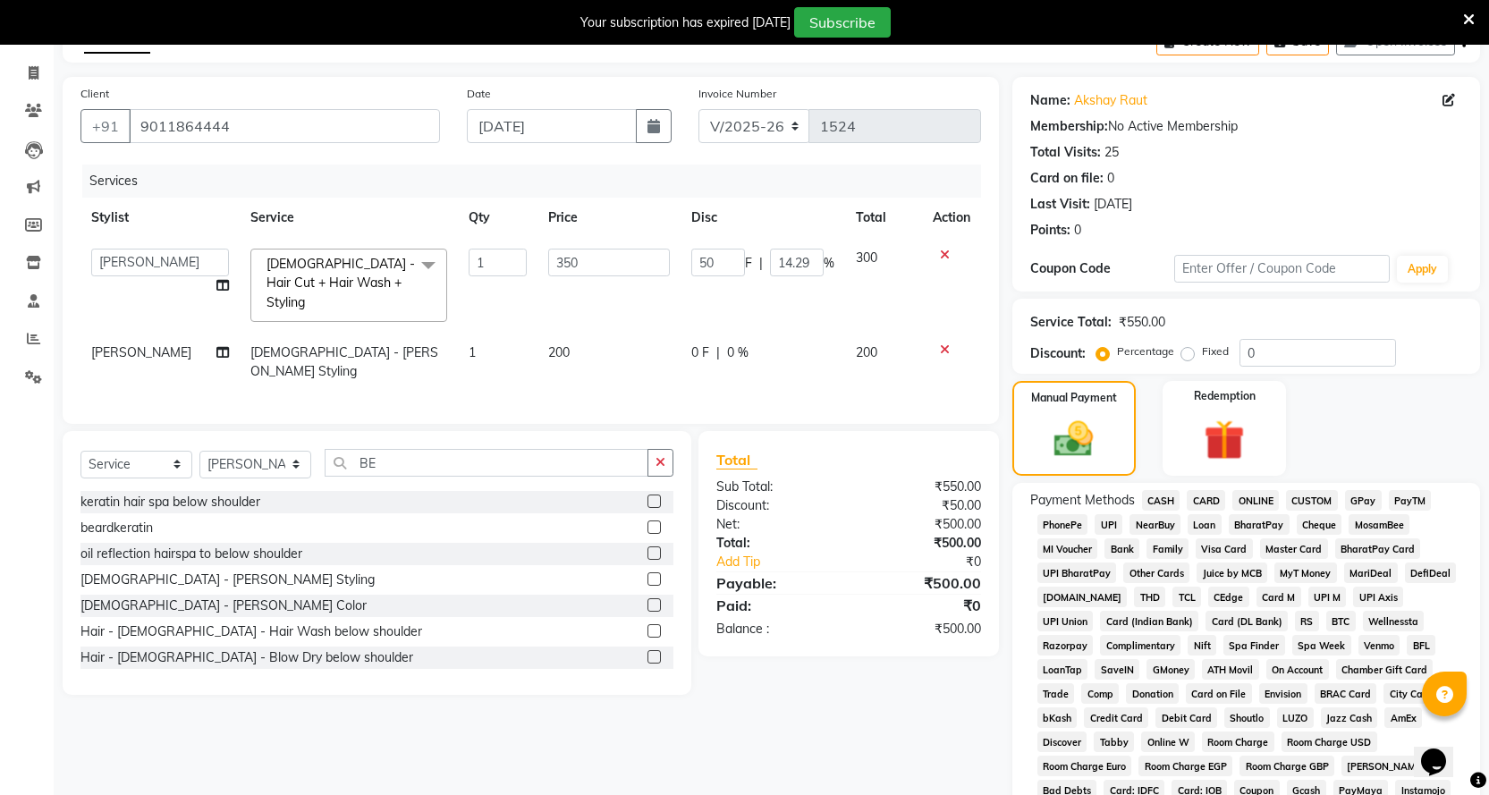
scroll to position [358, 0]
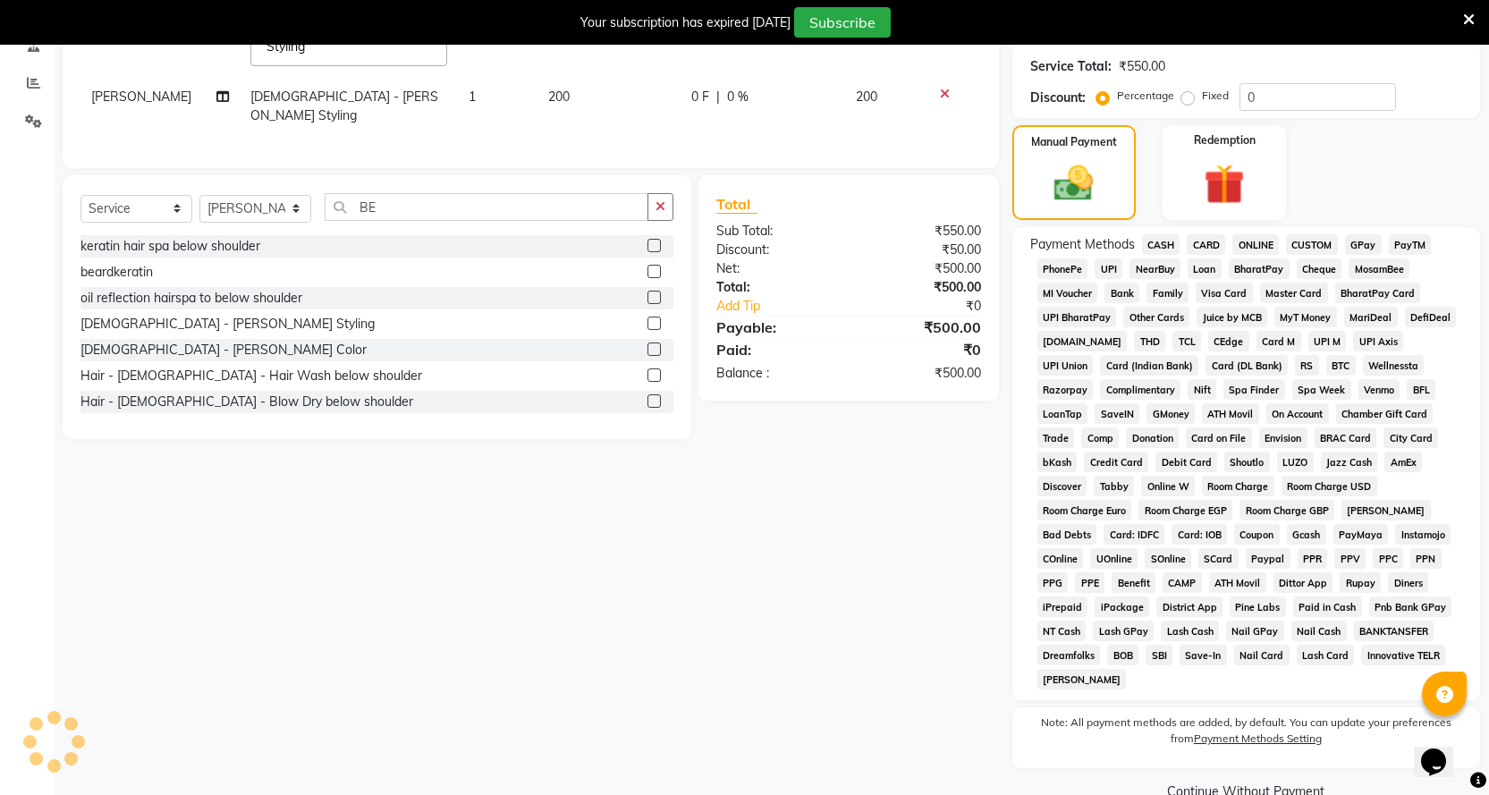
click at [1266, 245] on span "ONLINE" at bounding box center [1255, 244] width 47 height 21
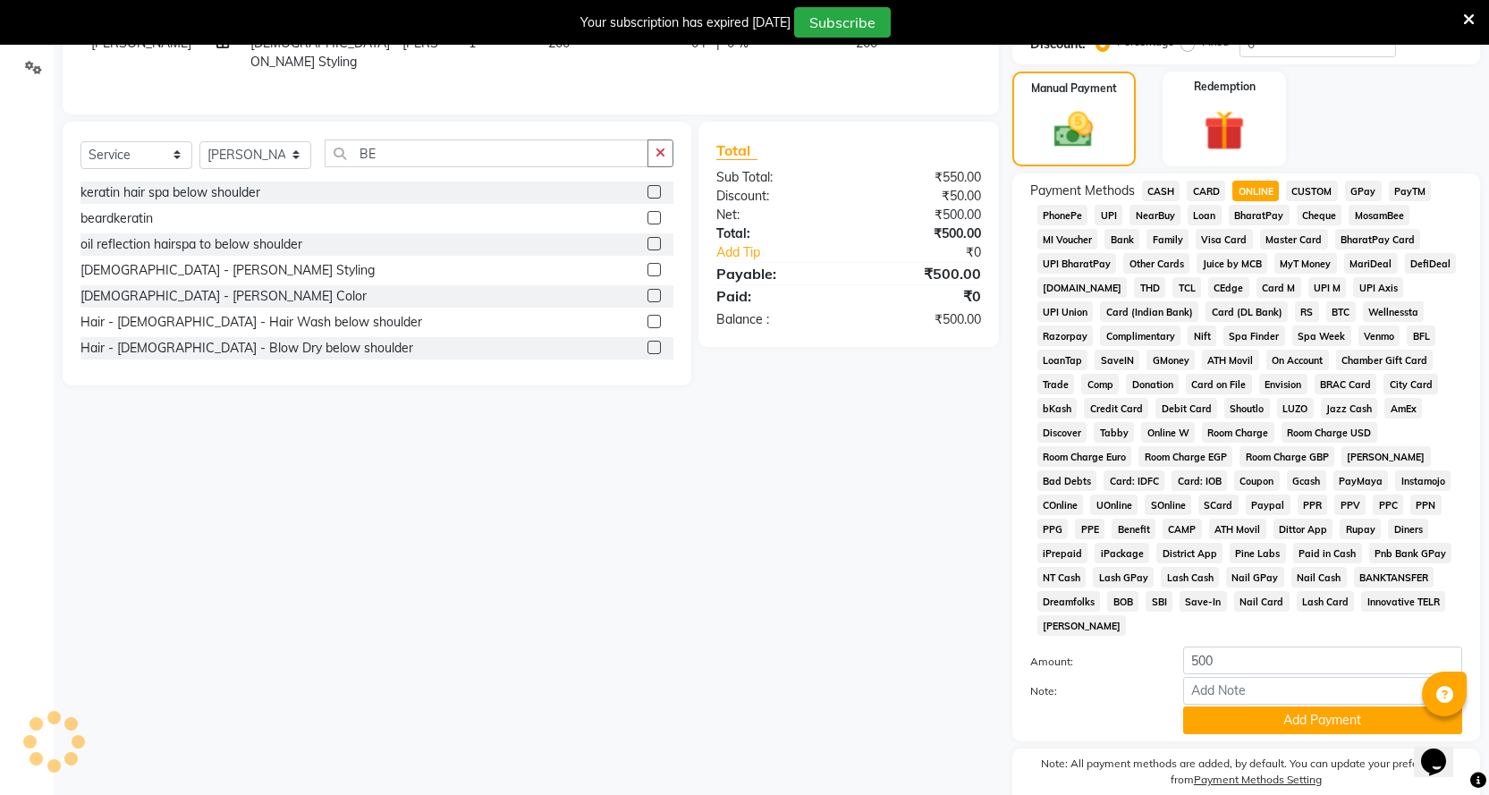
scroll to position [465, 0]
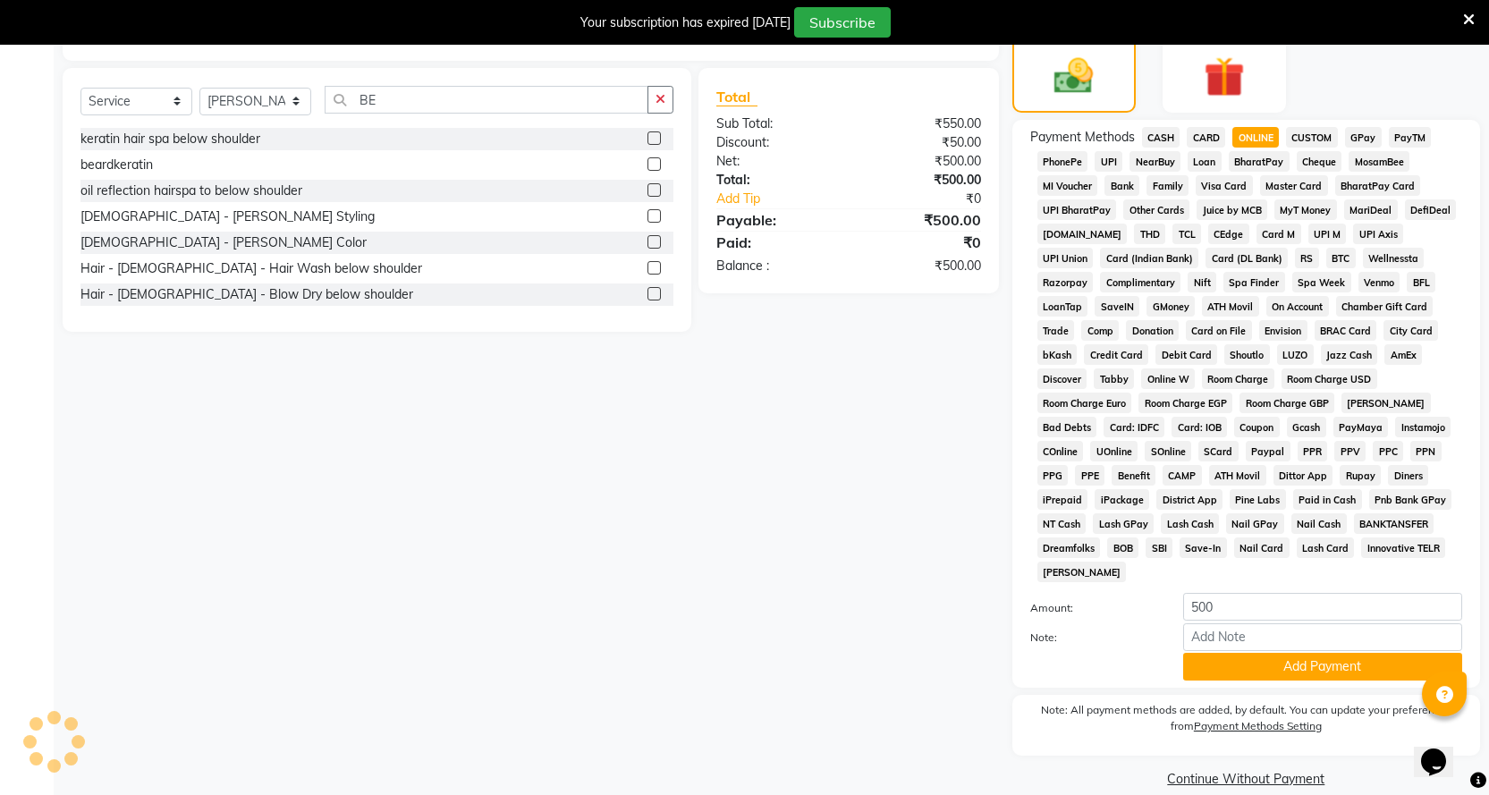
click at [1245, 662] on div "Payment Methods CASH CARD ONLINE CUSTOM GPay PayTM PhonePe UPI NearBuy Loan Bha…" at bounding box center [1246, 404] width 468 height 568
drag, startPoint x: 1245, startPoint y: 660, endPoint x: 1247, endPoint y: 648, distance: 11.9
click at [1247, 655] on div "Payment Methods CASH CARD ONLINE CUSTOM GPay PayTM PhonePe UPI NearBuy Loan Bha…" at bounding box center [1246, 404] width 468 height 568
click at [1247, 653] on button "Add Payment" at bounding box center [1322, 667] width 279 height 28
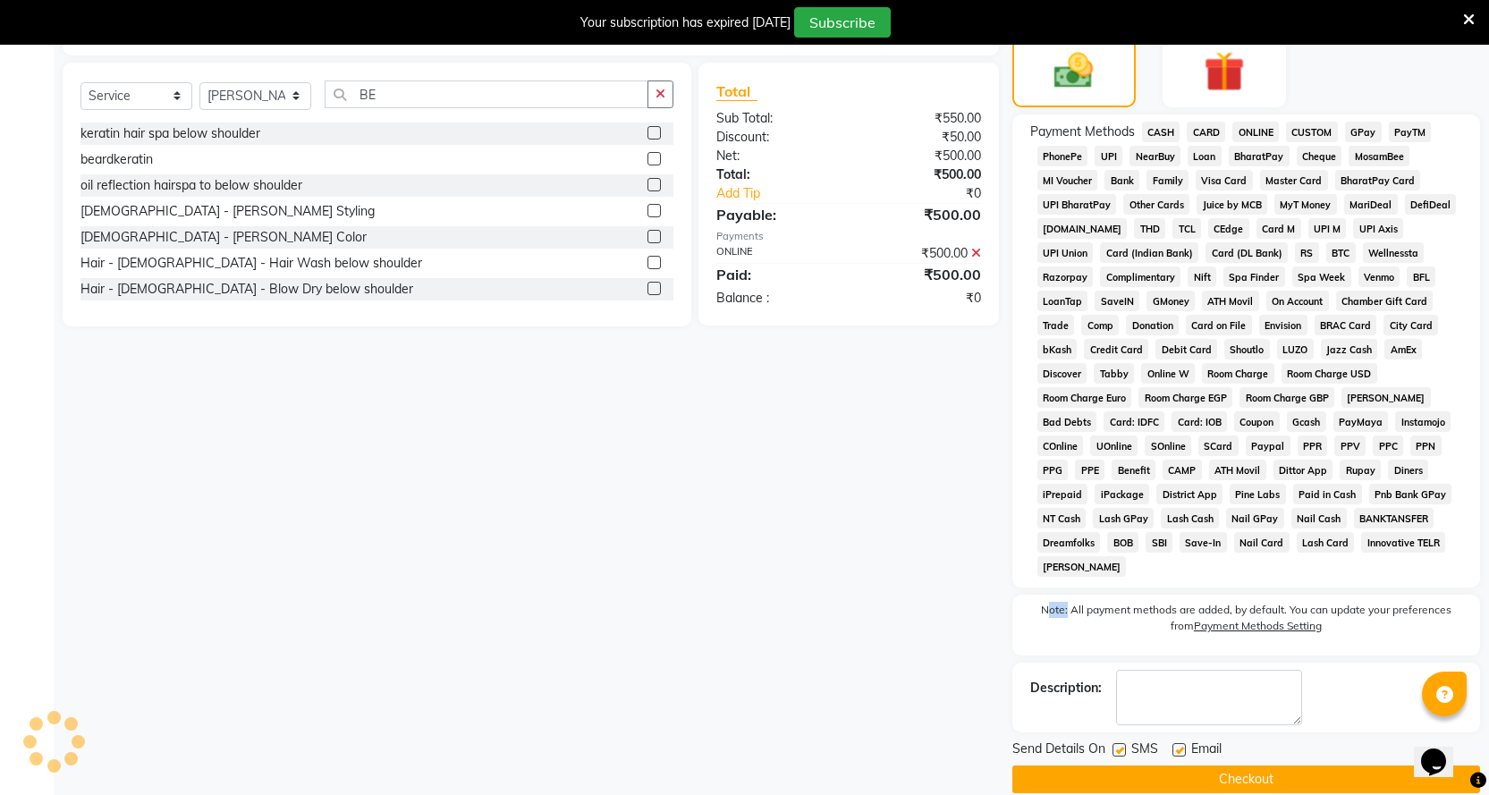
scroll to position [471, 0]
click at [1268, 765] on button "Checkout" at bounding box center [1246, 779] width 468 height 28
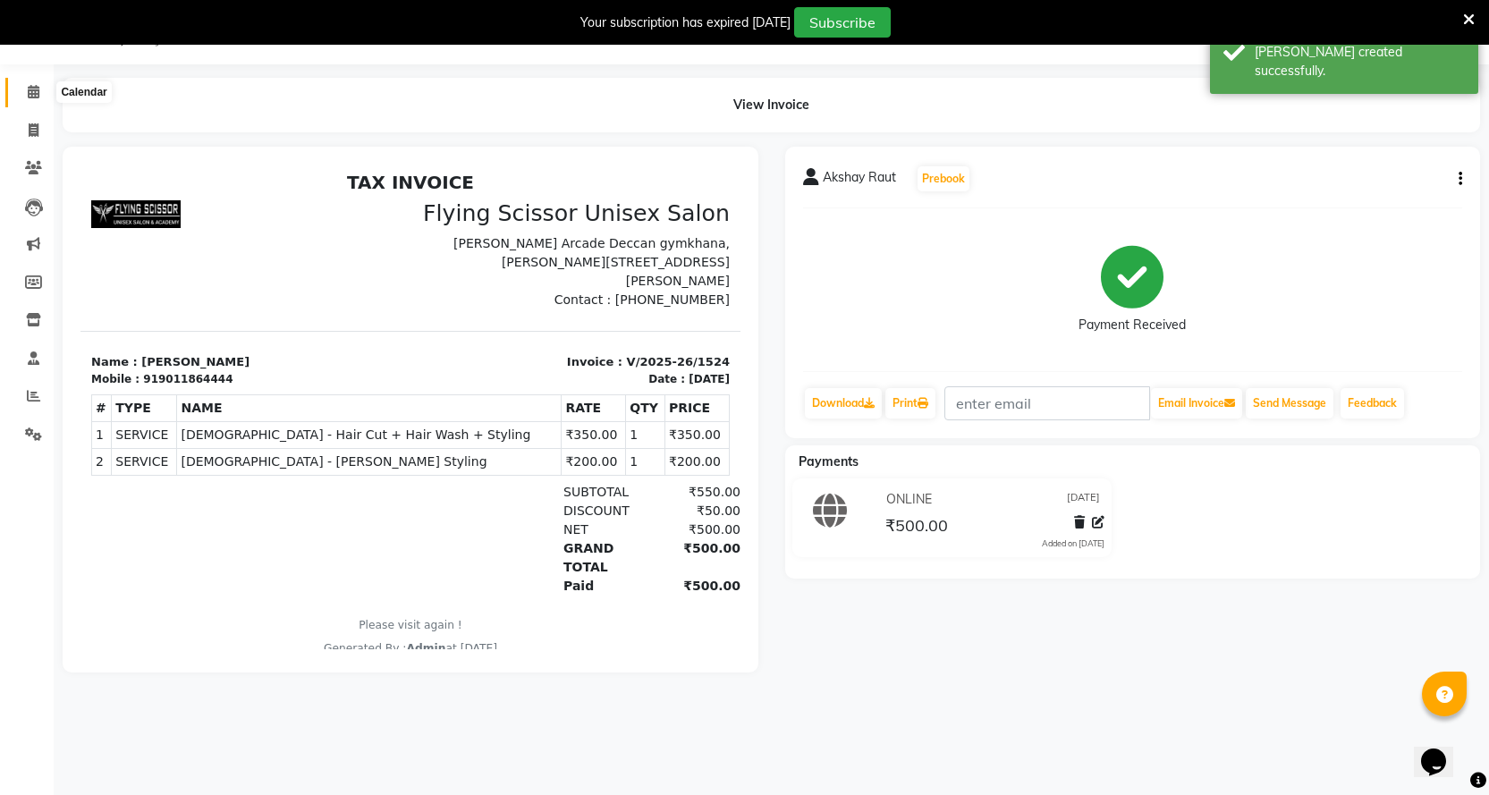
click at [25, 84] on span at bounding box center [33, 92] width 31 height 21
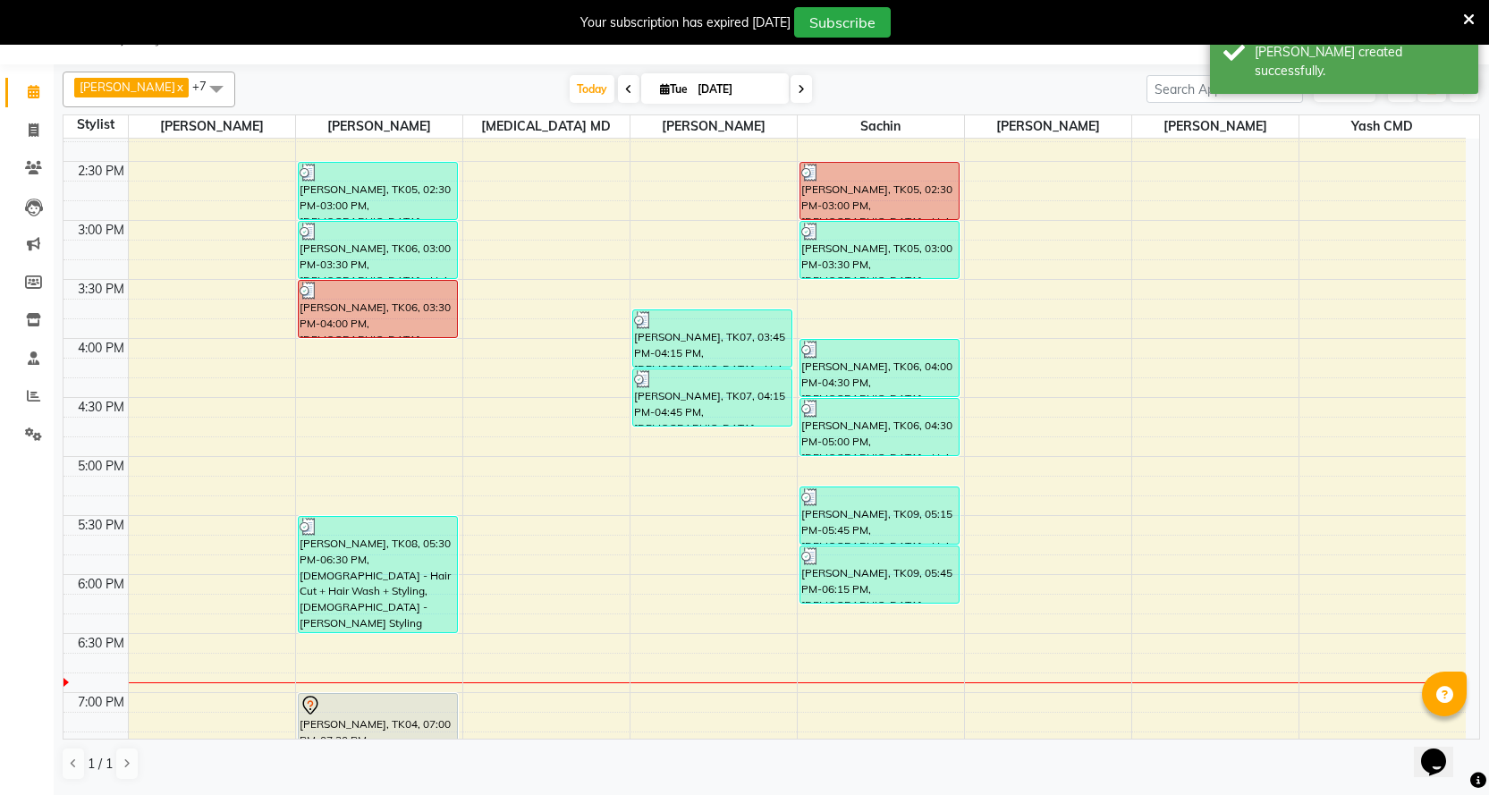
scroll to position [894, 0]
